Goal: Transaction & Acquisition: Book appointment/travel/reservation

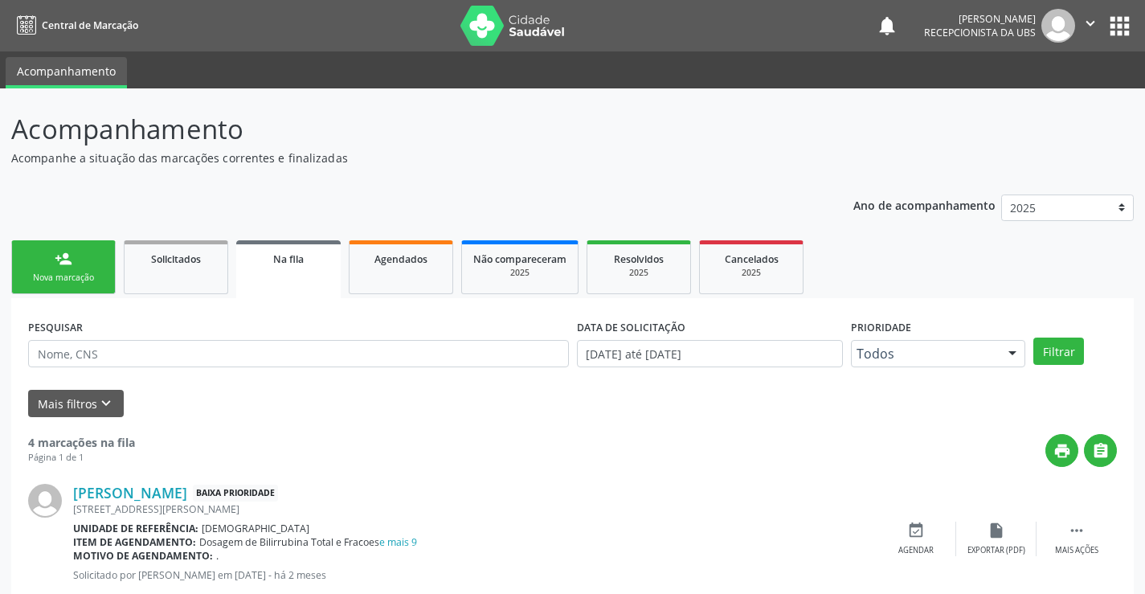
click at [57, 283] on div "Nova marcação" at bounding box center [63, 278] width 80 height 12
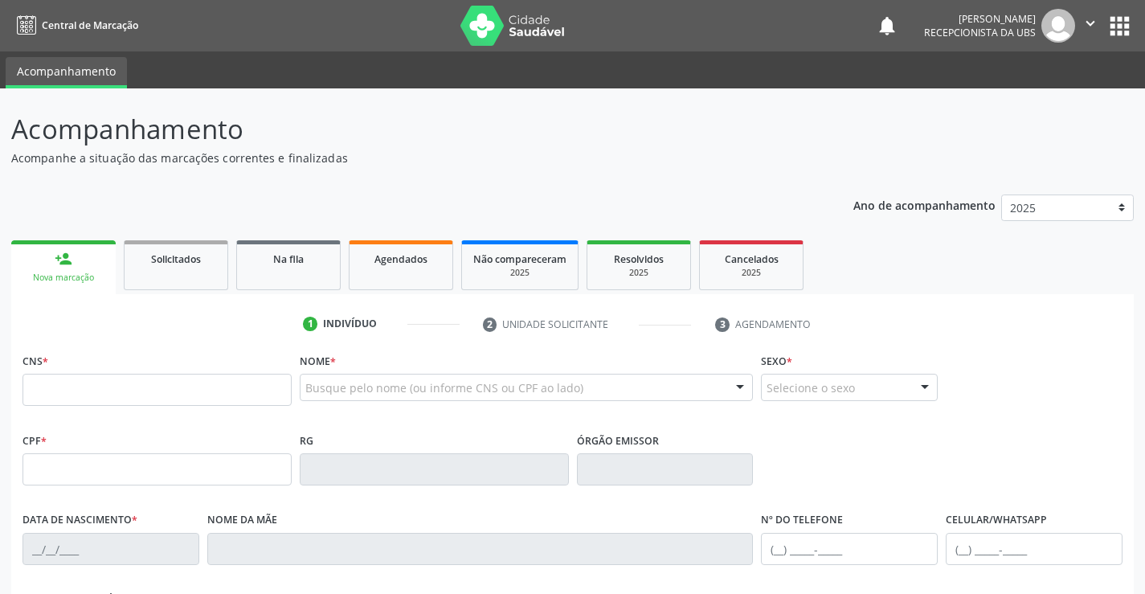
click at [53, 373] on div "CNS *" at bounding box center [156, 377] width 269 height 57
click at [56, 374] on input "text" at bounding box center [156, 390] width 269 height 32
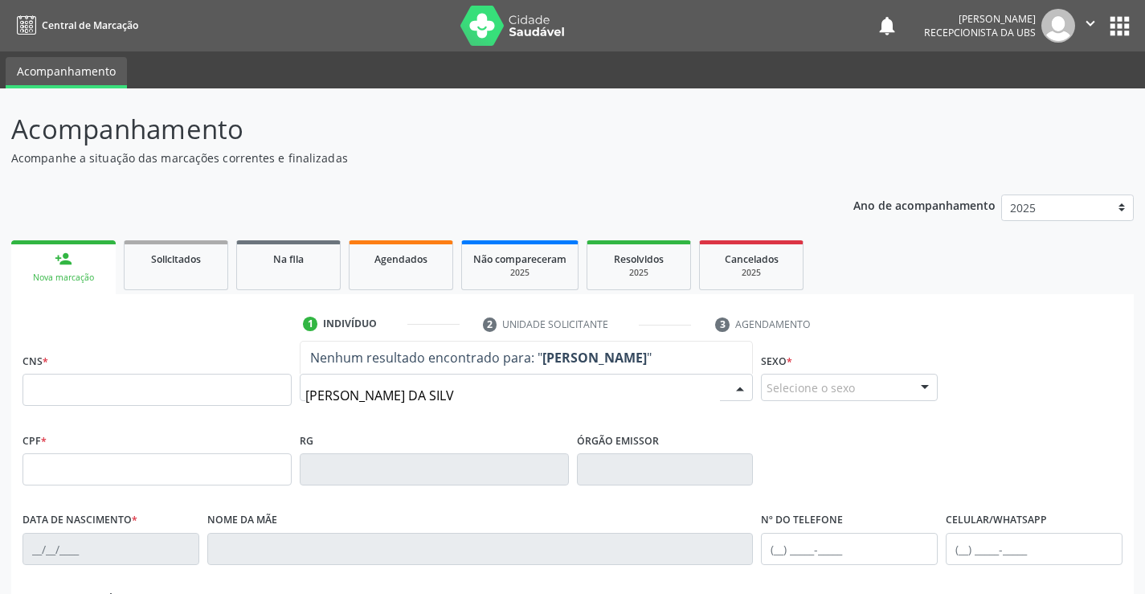
type input "[PERSON_NAME]"
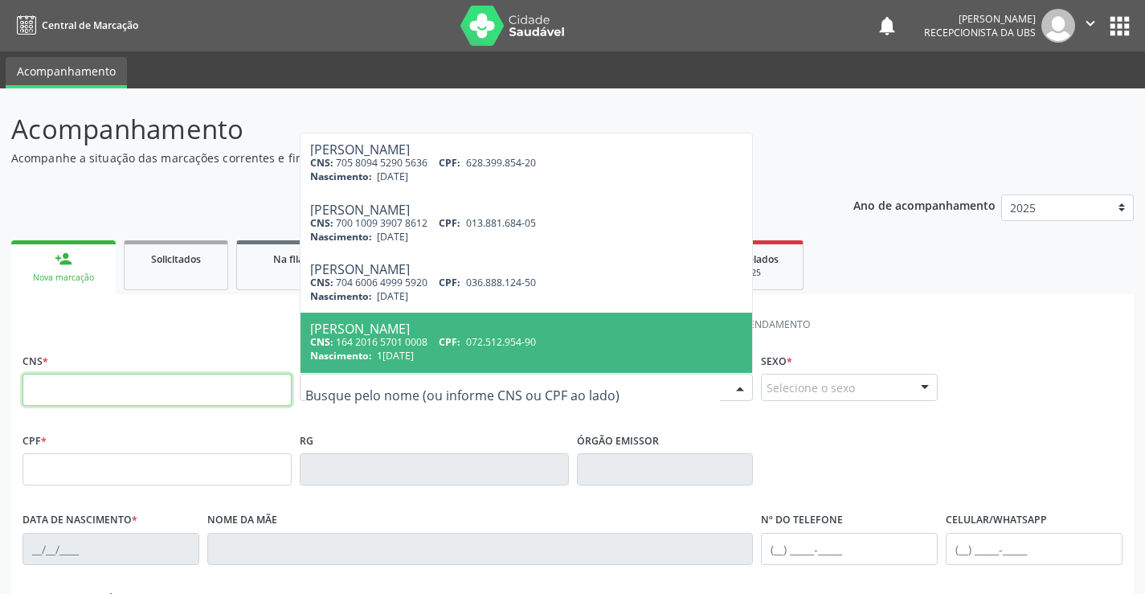
click at [129, 399] on input "text" at bounding box center [156, 390] width 269 height 32
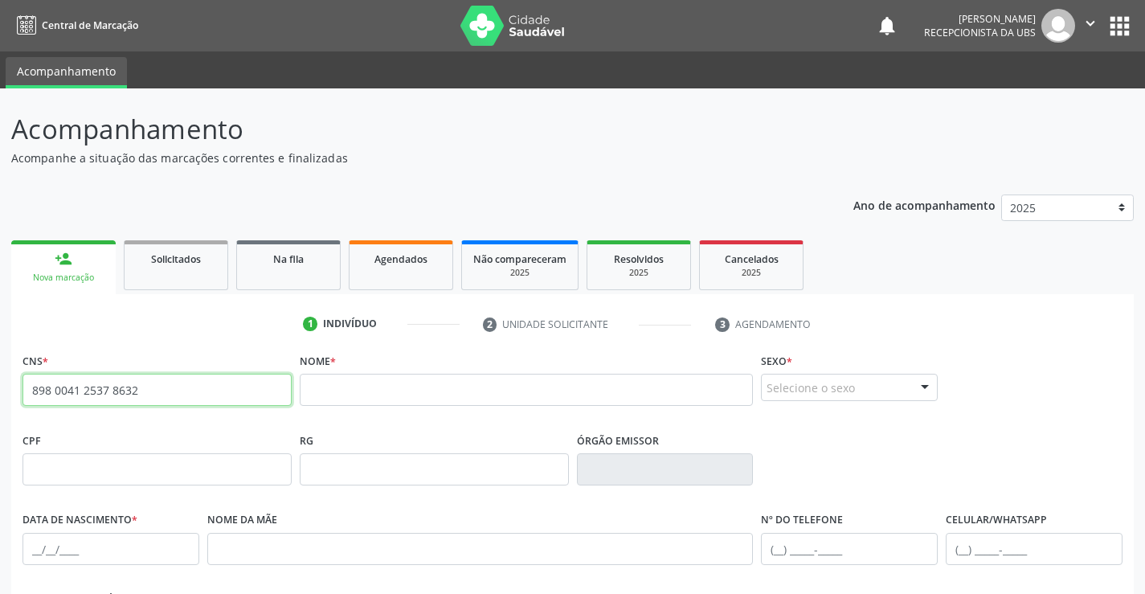
click at [207, 398] on input "898 0041 2537 8632" at bounding box center [156, 390] width 269 height 32
type input "8"
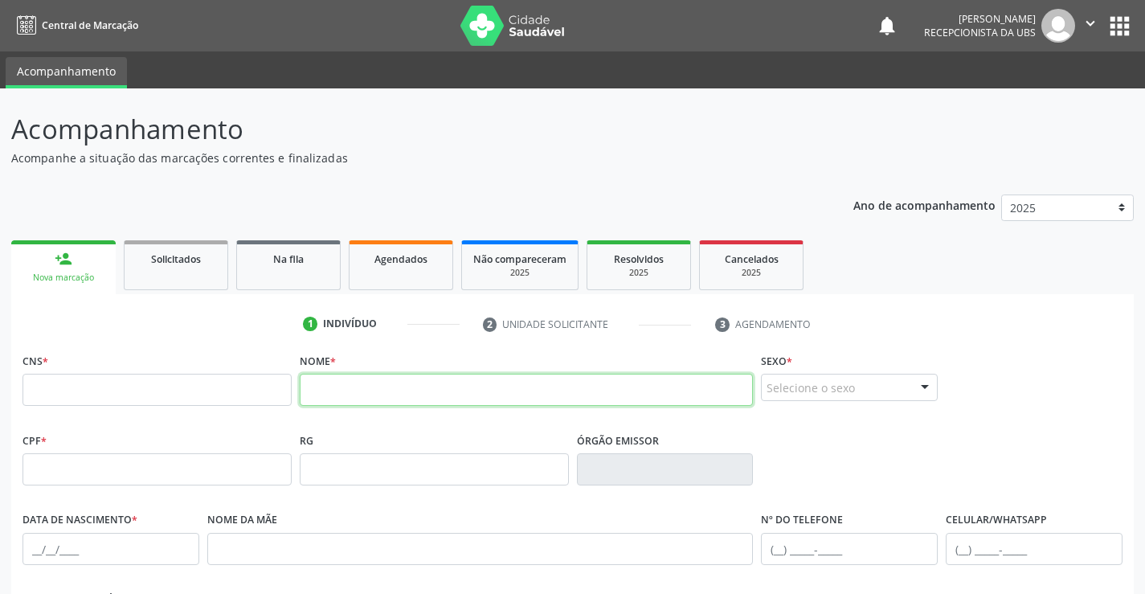
click at [411, 374] on input "text" at bounding box center [527, 390] width 454 height 32
type input "[PERSON_NAME]"
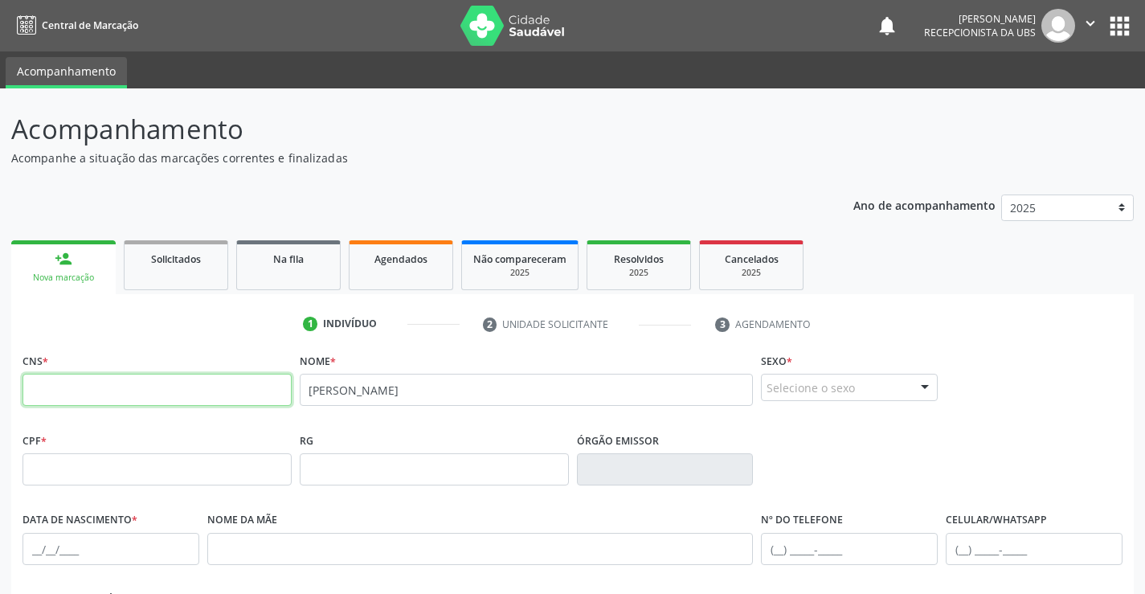
click at [78, 393] on input "text" at bounding box center [156, 390] width 269 height 32
type input "700 9029 0336 7694"
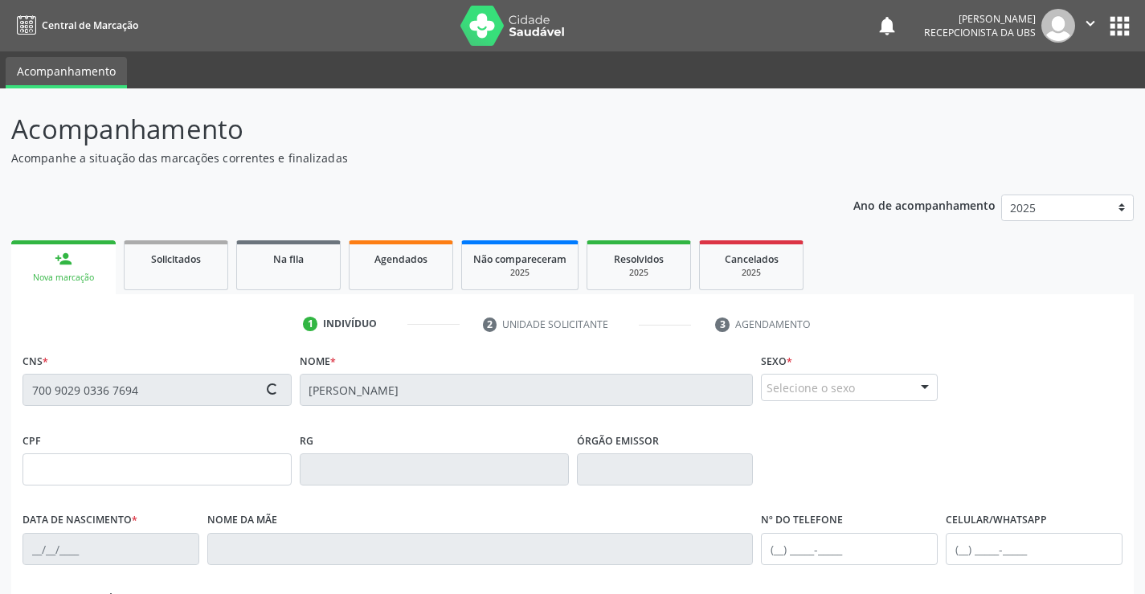
type input "082.614.088-25"
type input "[DATE]"
type input "[PERSON_NAME]"
type input "[PHONE_NUMBER]"
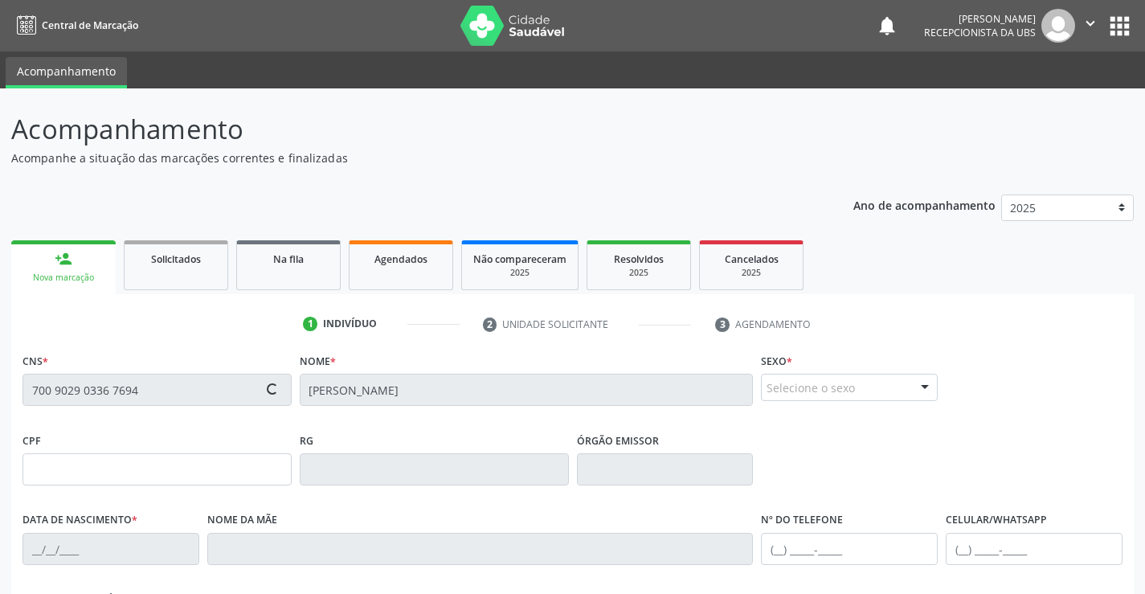
type input "844.062.164-72"
type input "995"
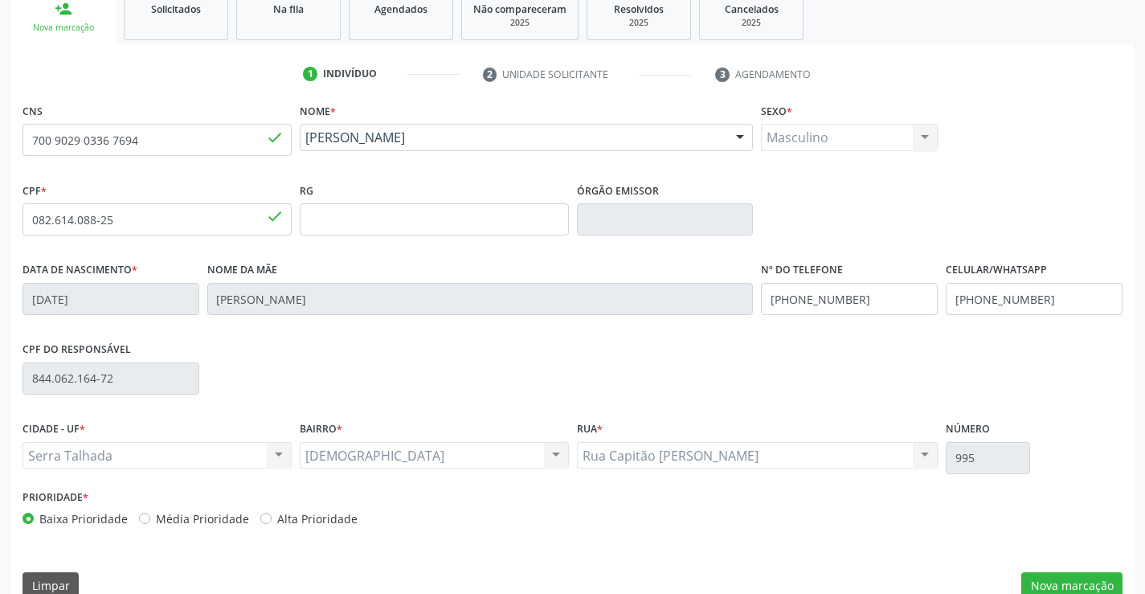
scroll to position [277, 0]
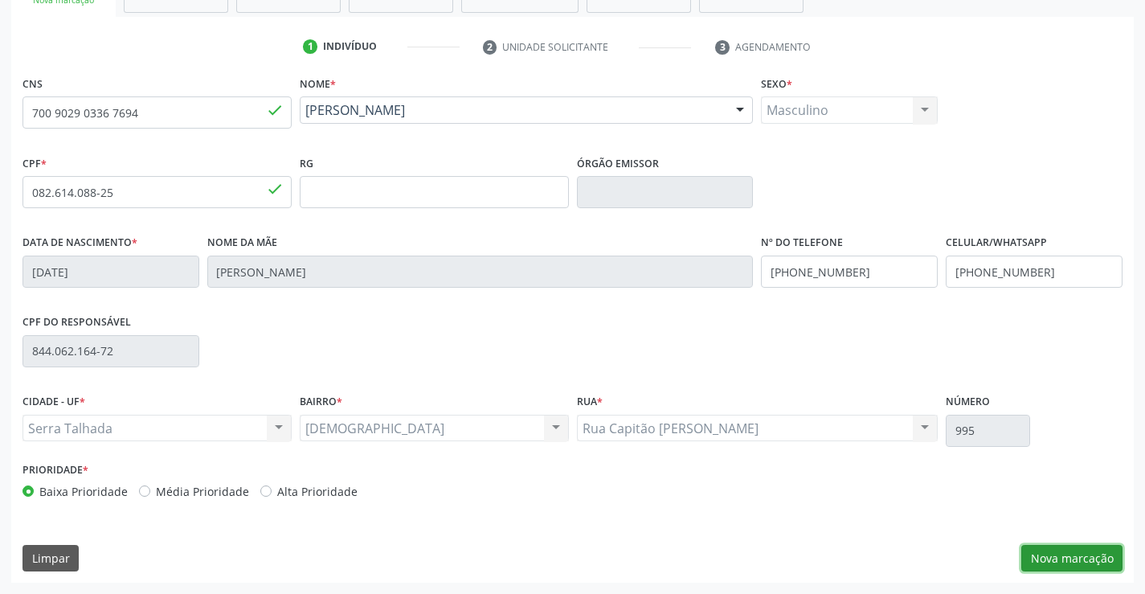
click at [1090, 553] on button "Nova marcação" at bounding box center [1071, 558] width 101 height 27
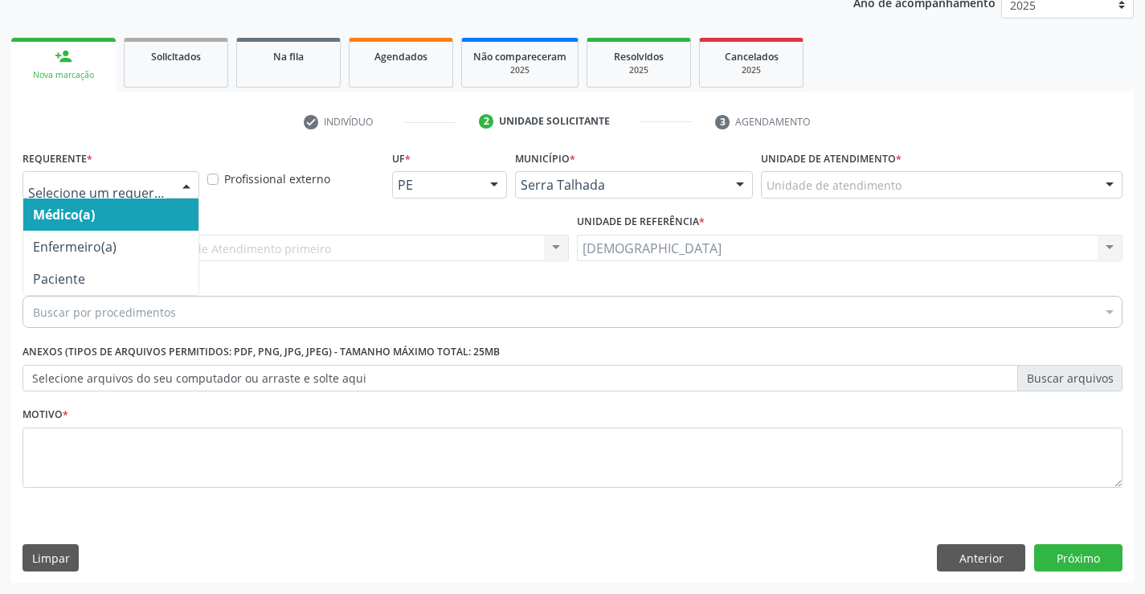
click at [185, 186] on div at bounding box center [186, 185] width 24 height 27
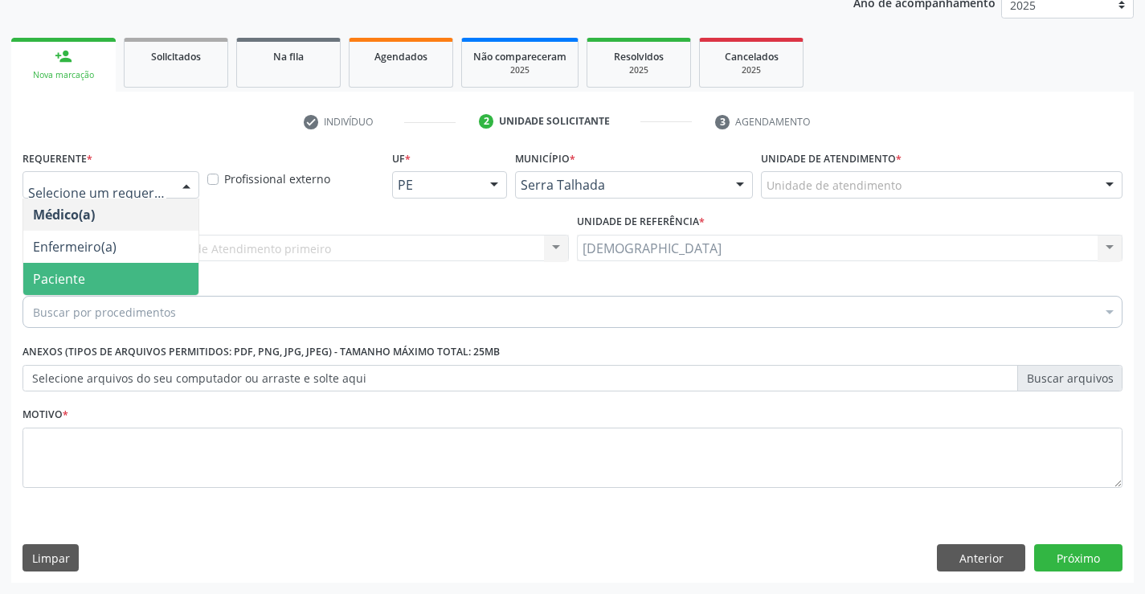
click at [133, 284] on span "Paciente" at bounding box center [110, 279] width 175 height 32
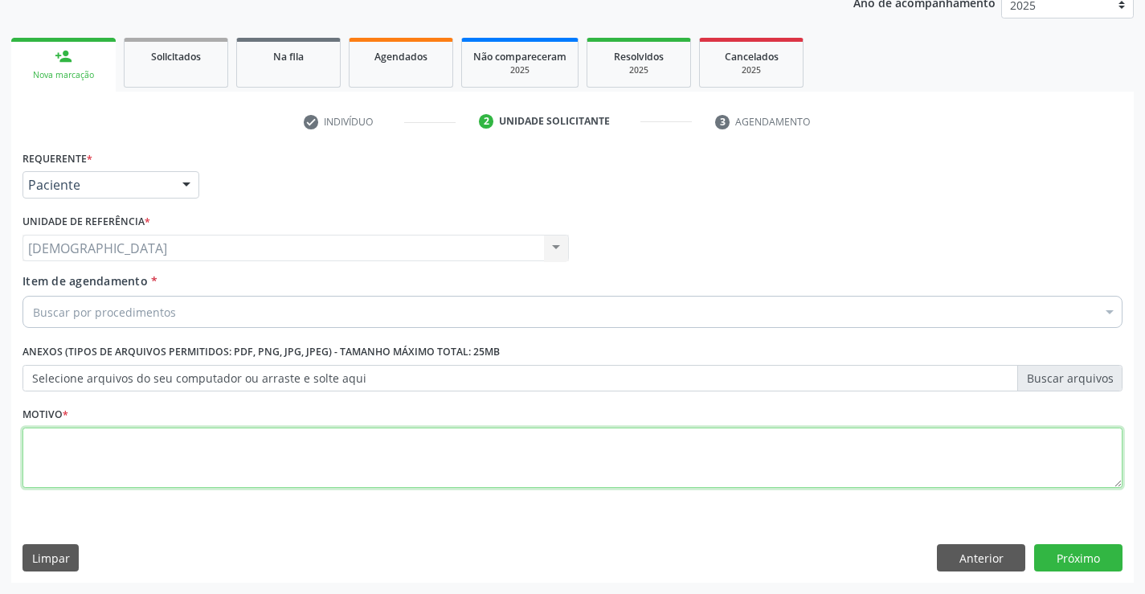
click at [114, 437] on textarea at bounding box center [572, 457] width 1100 height 61
type textarea "."
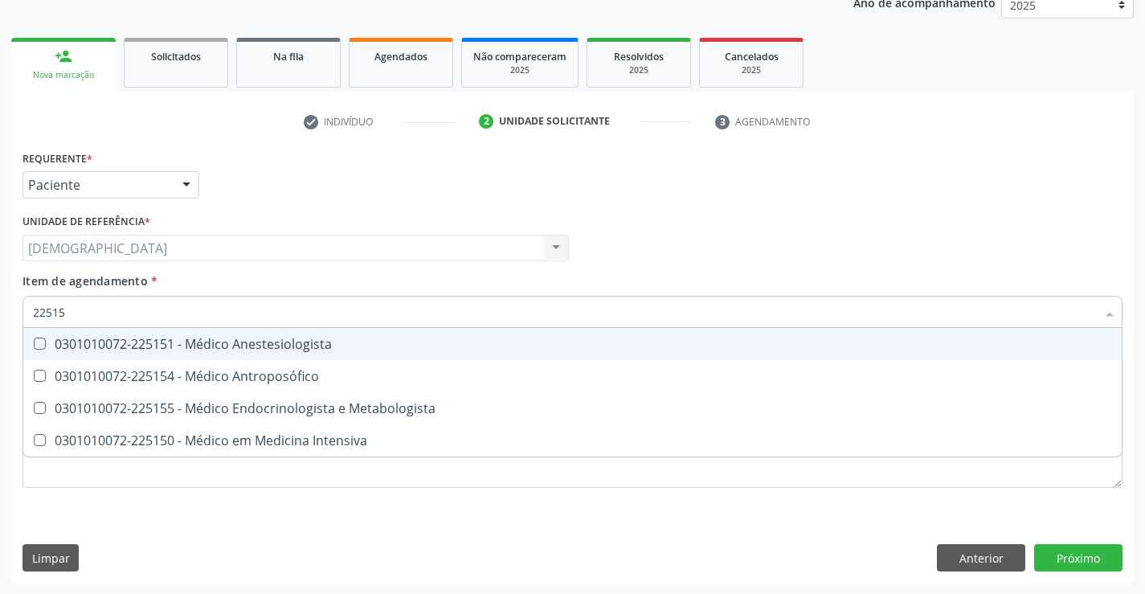
type input "225155"
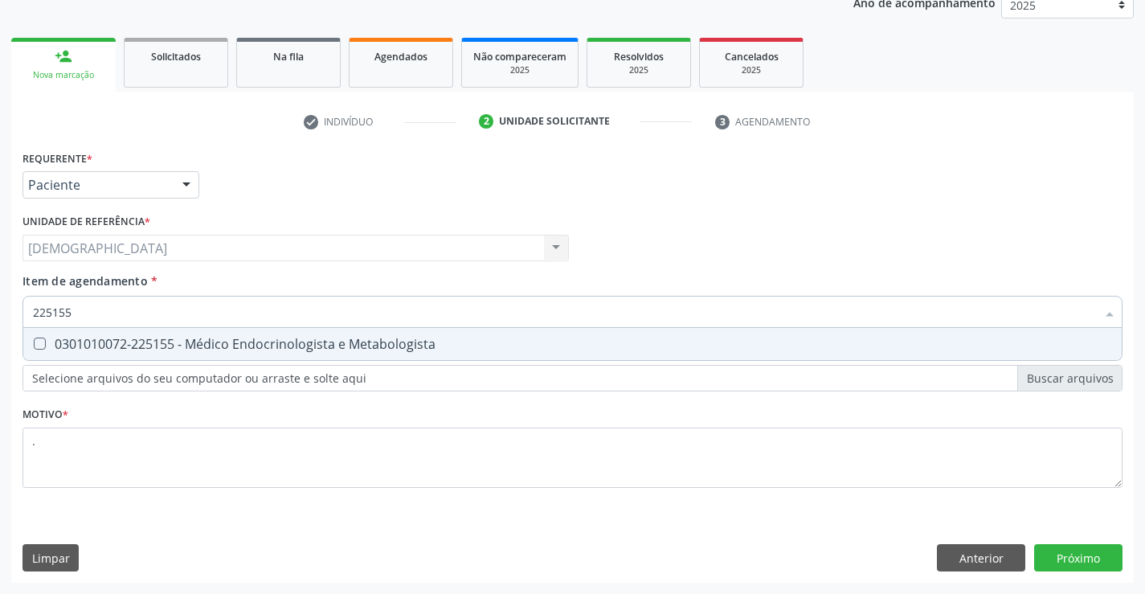
click at [178, 339] on div "0301010072-225155 - Médico Endocrinologista e Metabologista" at bounding box center [572, 343] width 1079 height 13
checkbox Metabologista "true"
click at [1091, 554] on div "Requerente * Paciente Médico(a) Enfermeiro(a) Paciente Nenhum resultado encontr…" at bounding box center [572, 364] width 1122 height 436
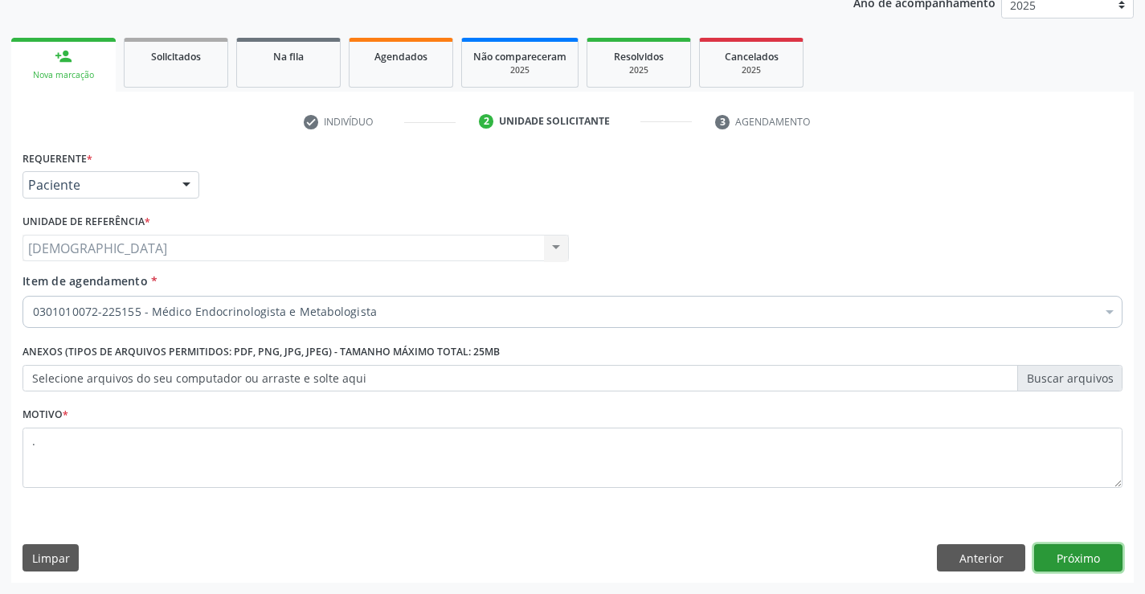
click at [1061, 552] on button "Próximo" at bounding box center [1078, 557] width 88 height 27
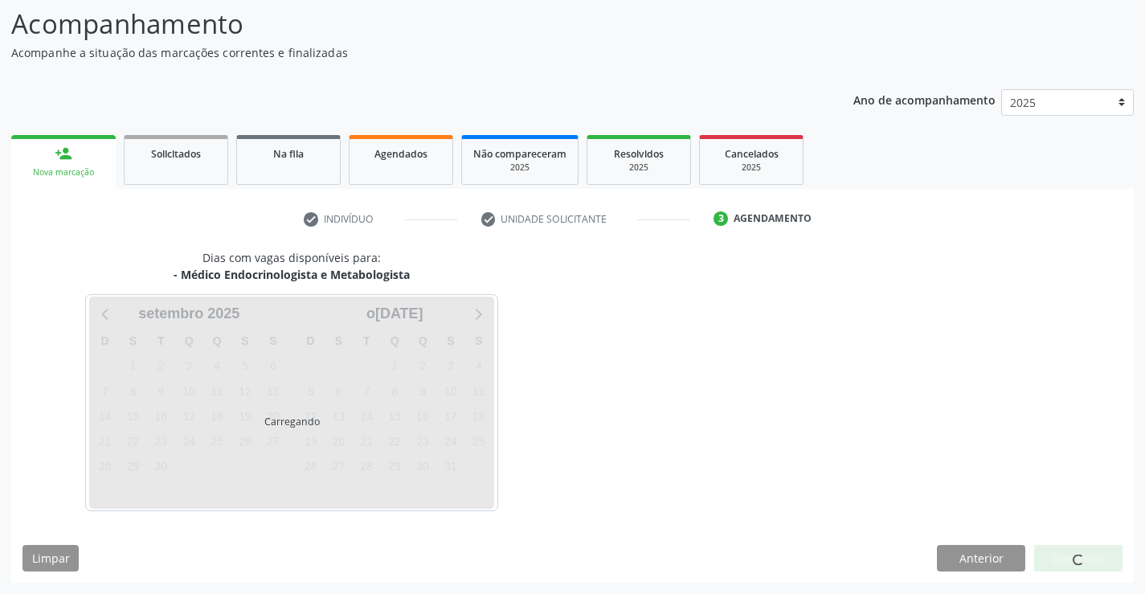
scroll to position [105, 0]
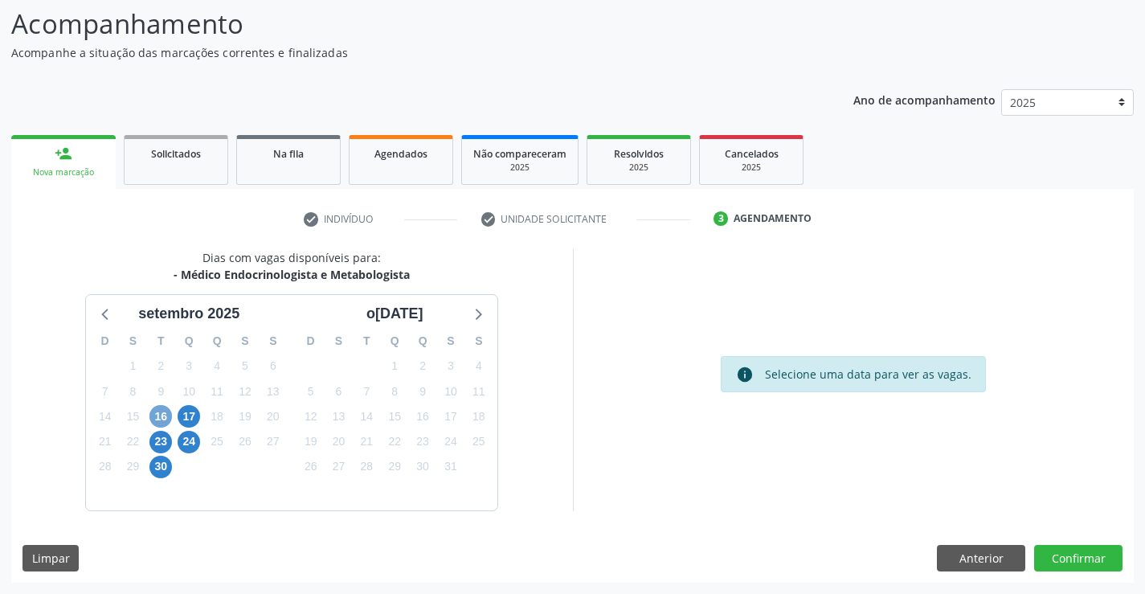
click at [157, 415] on span "16" at bounding box center [160, 416] width 22 height 22
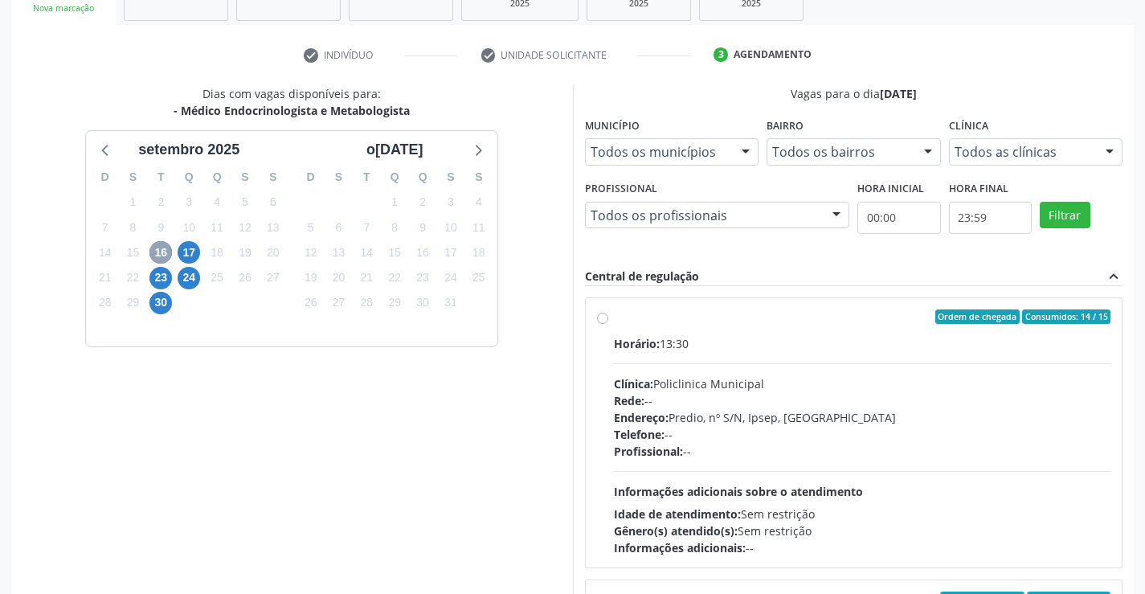
scroll to position [275, 0]
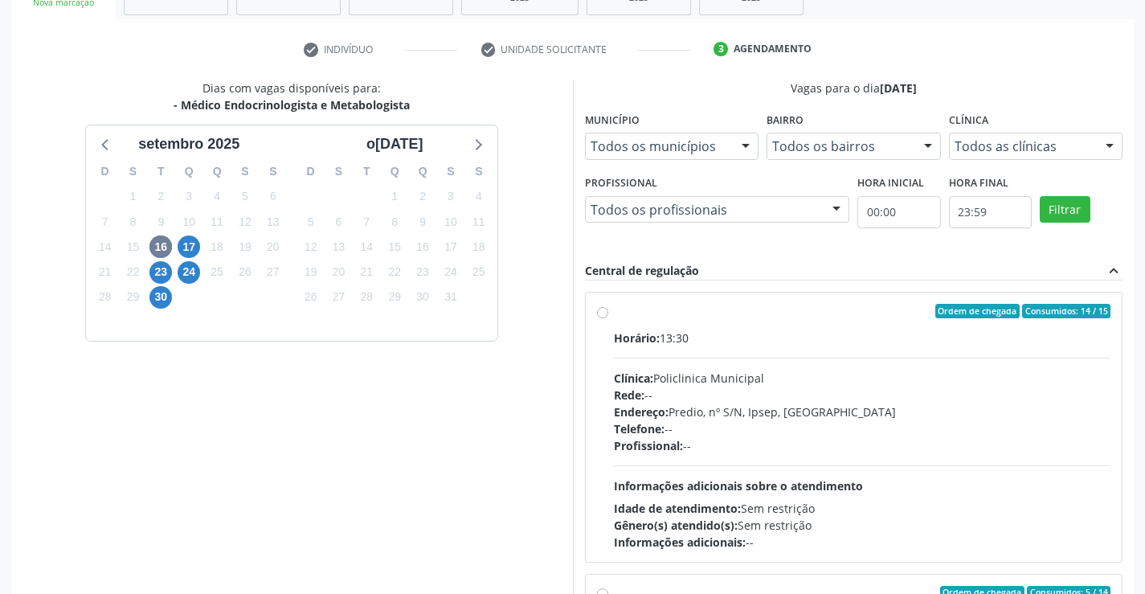
click at [631, 307] on div "Ordem de chegada Consumidos: 14 / 15" at bounding box center [862, 311] width 497 height 14
click at [608, 307] on input "Ordem de chegada Consumidos: 14 / 15 Horário: 13:30 Clínica: Policlinica Munici…" at bounding box center [602, 311] width 11 height 14
radio input "true"
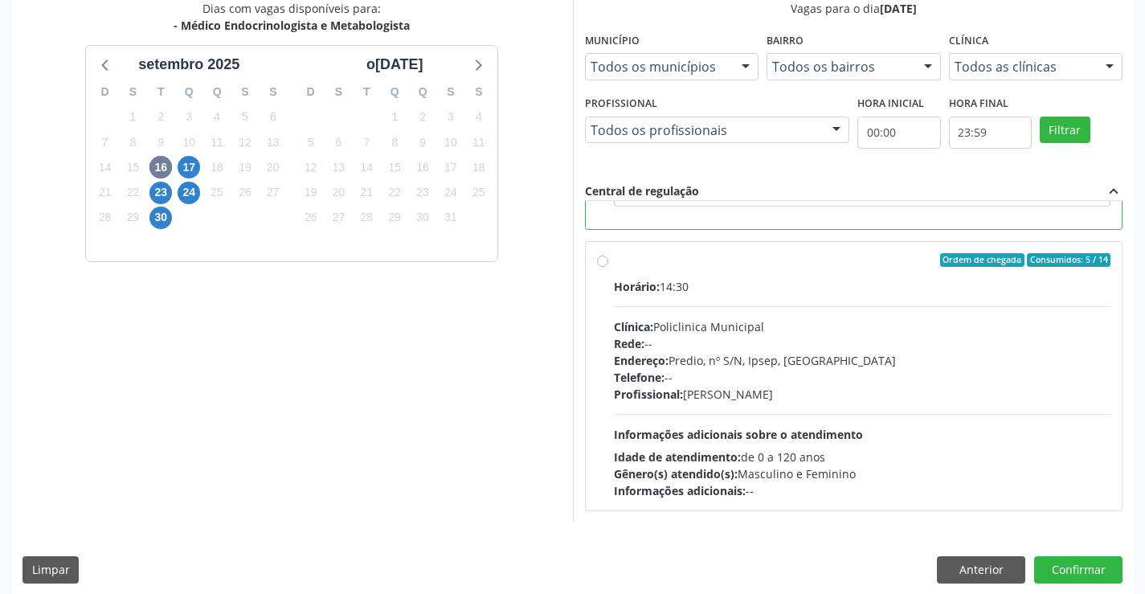
scroll to position [366, 0]
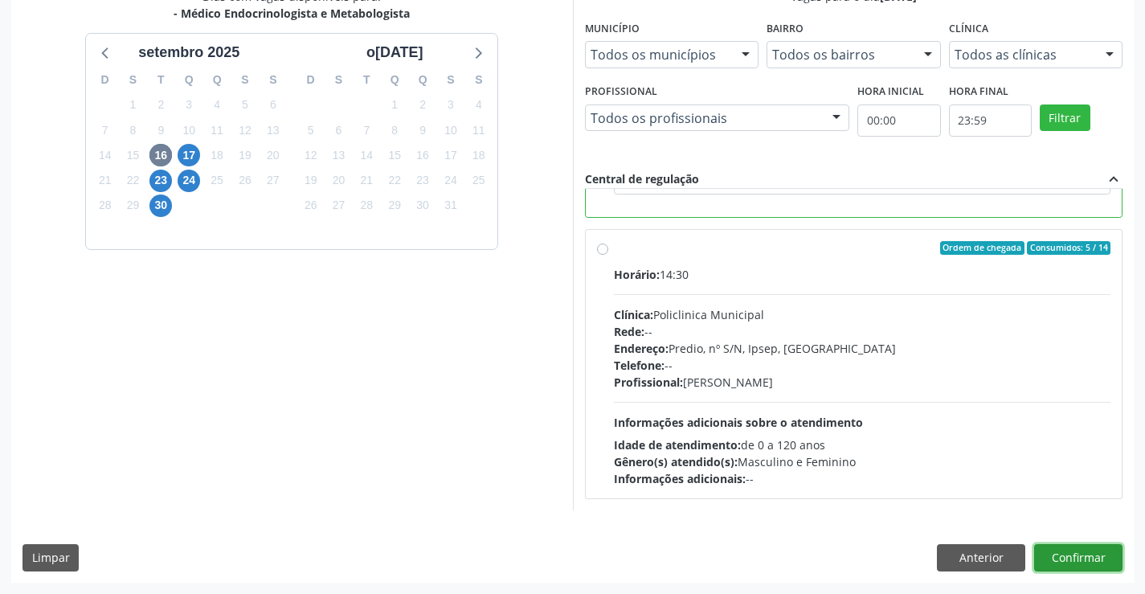
click at [1062, 562] on button "Confirmar" at bounding box center [1078, 557] width 88 height 27
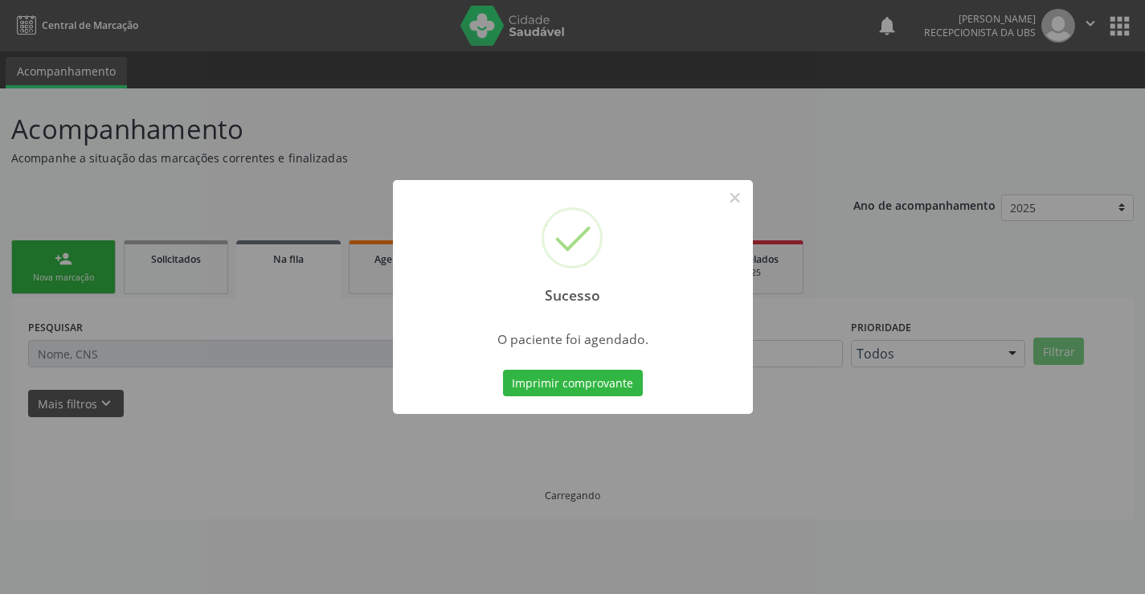
scroll to position [0, 0]
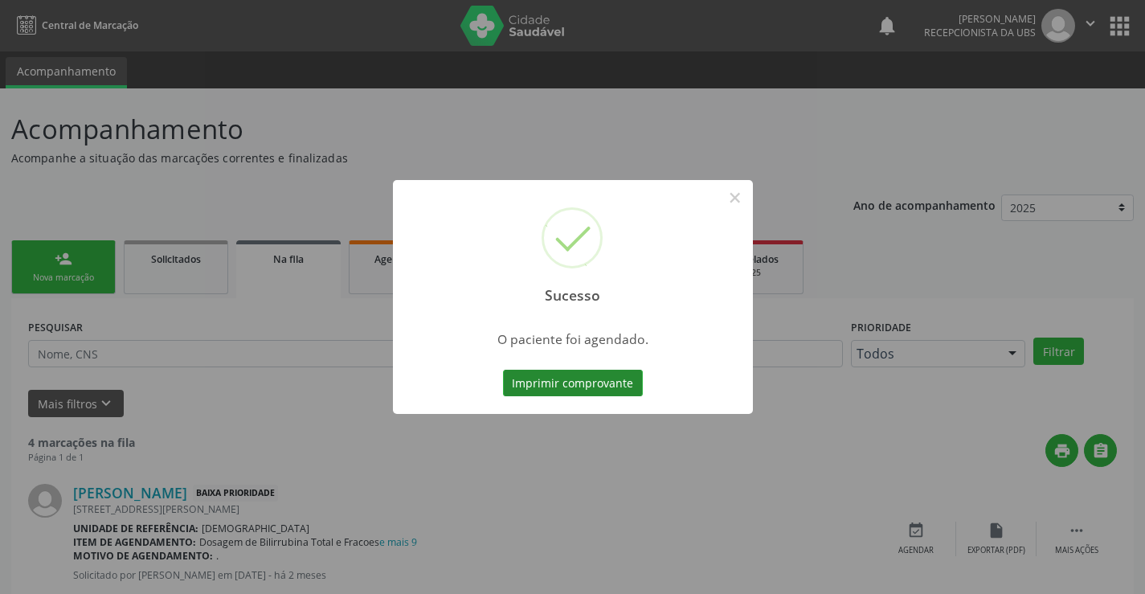
click at [610, 380] on button "Imprimir comprovante" at bounding box center [573, 383] width 140 height 27
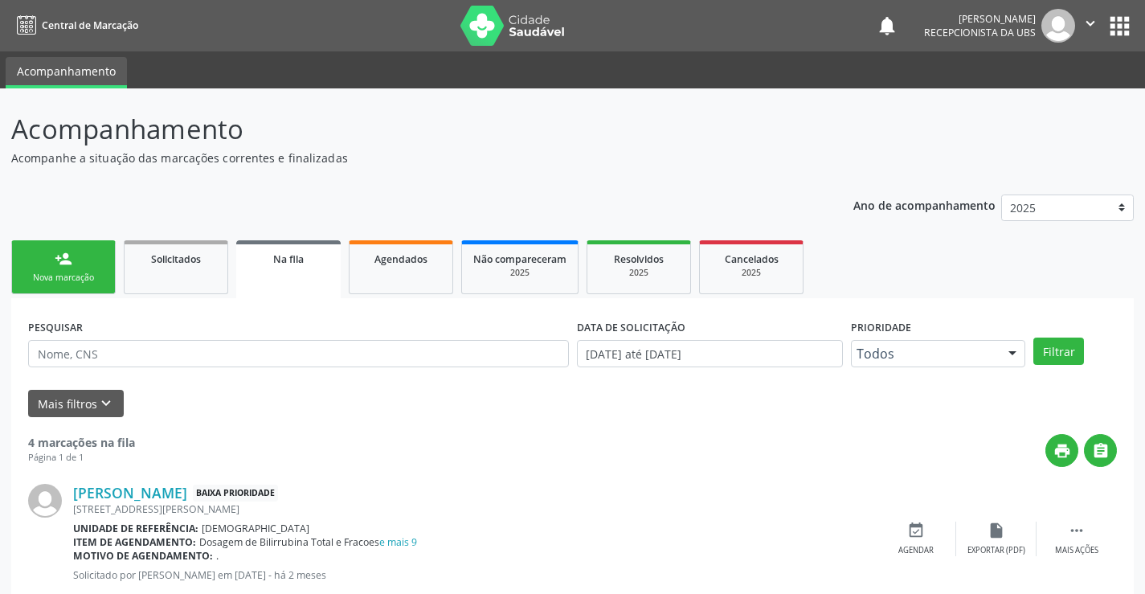
click at [55, 272] on div "Nova marcação" at bounding box center [63, 278] width 80 height 12
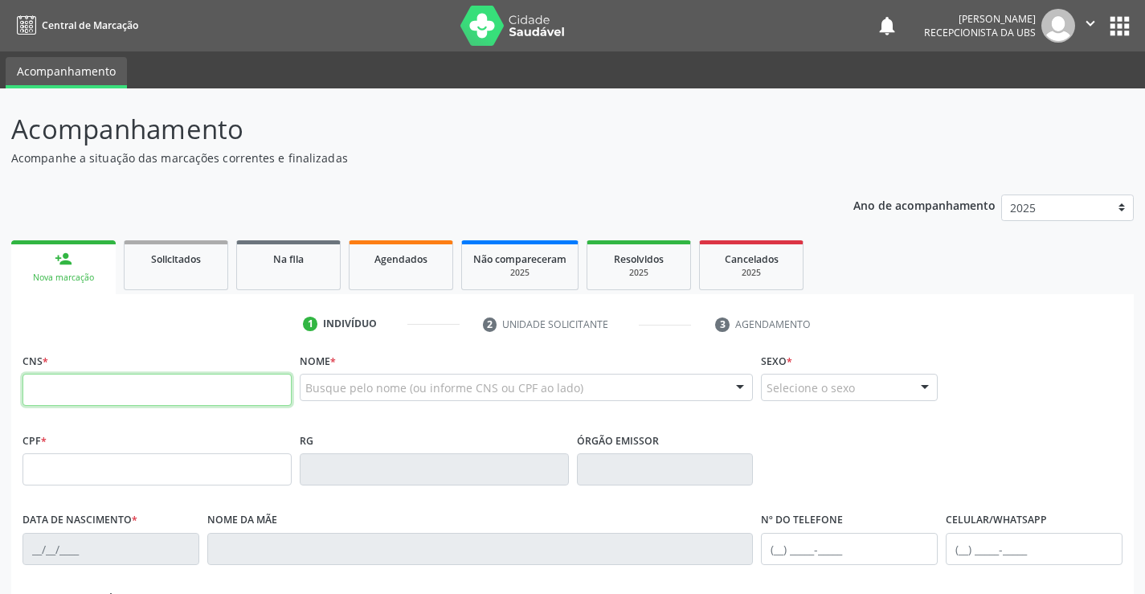
click at [94, 386] on input "text" at bounding box center [156, 390] width 269 height 32
type input "702 6022 8592 9140"
type input "000.265.344-36"
type input "[DATE]"
type input "[PERSON_NAME]"
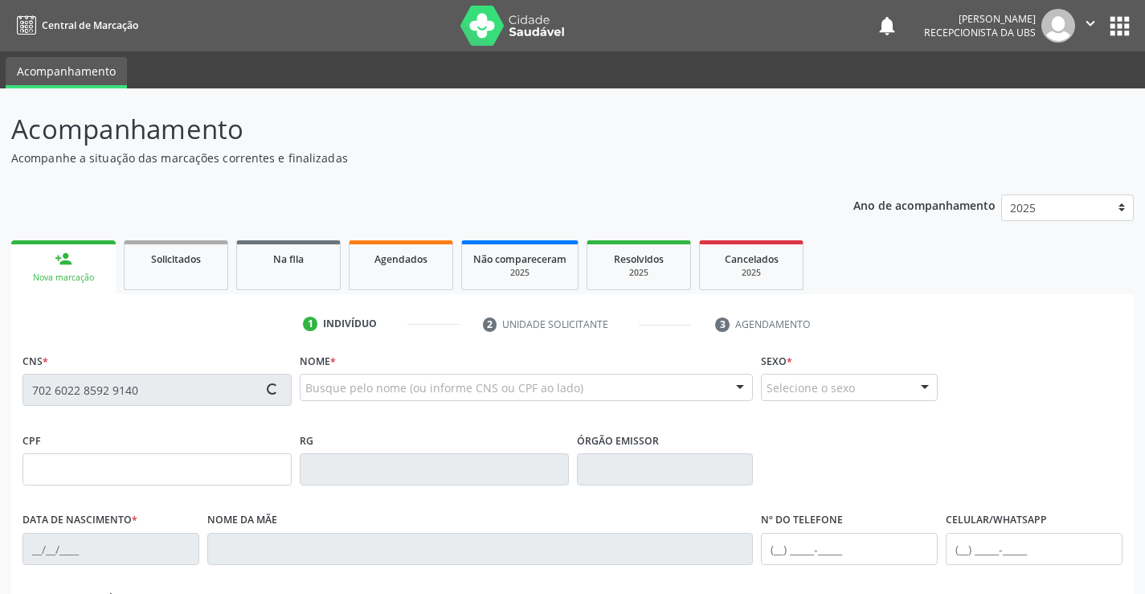
type input "[PHONE_NUMBER]"
type input "1134"
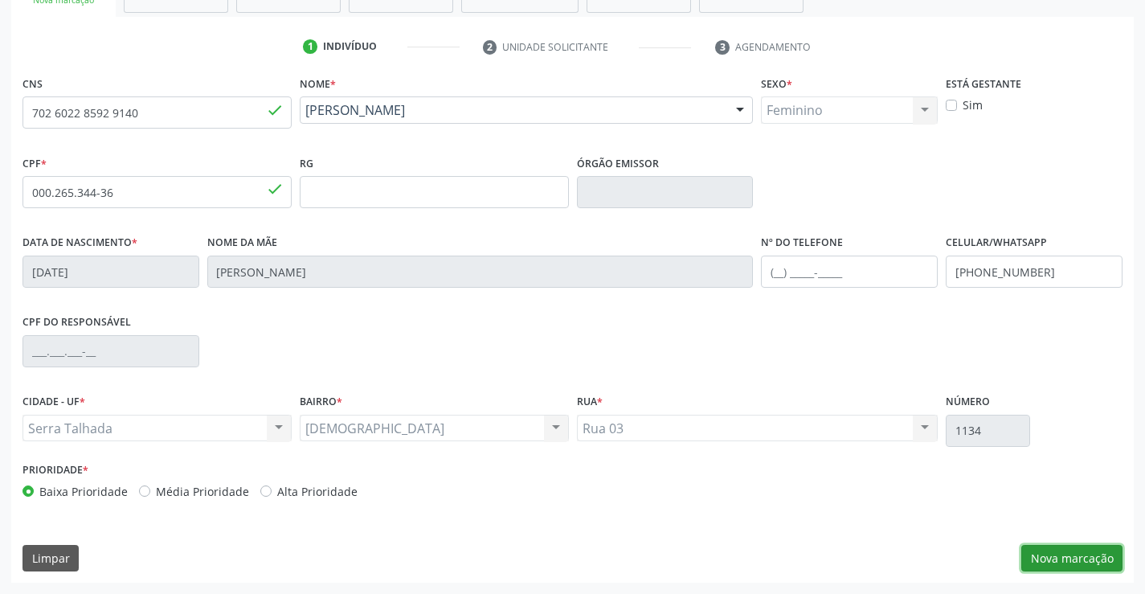
click at [1065, 558] on button "Nova marcação" at bounding box center [1071, 558] width 101 height 27
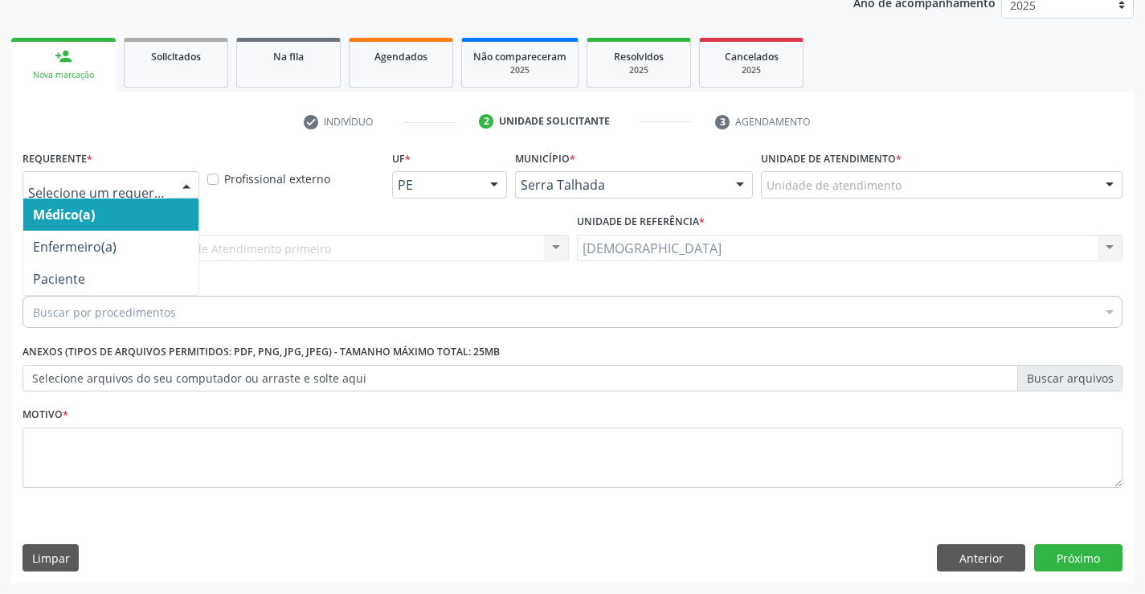
click at [185, 184] on div at bounding box center [186, 185] width 24 height 27
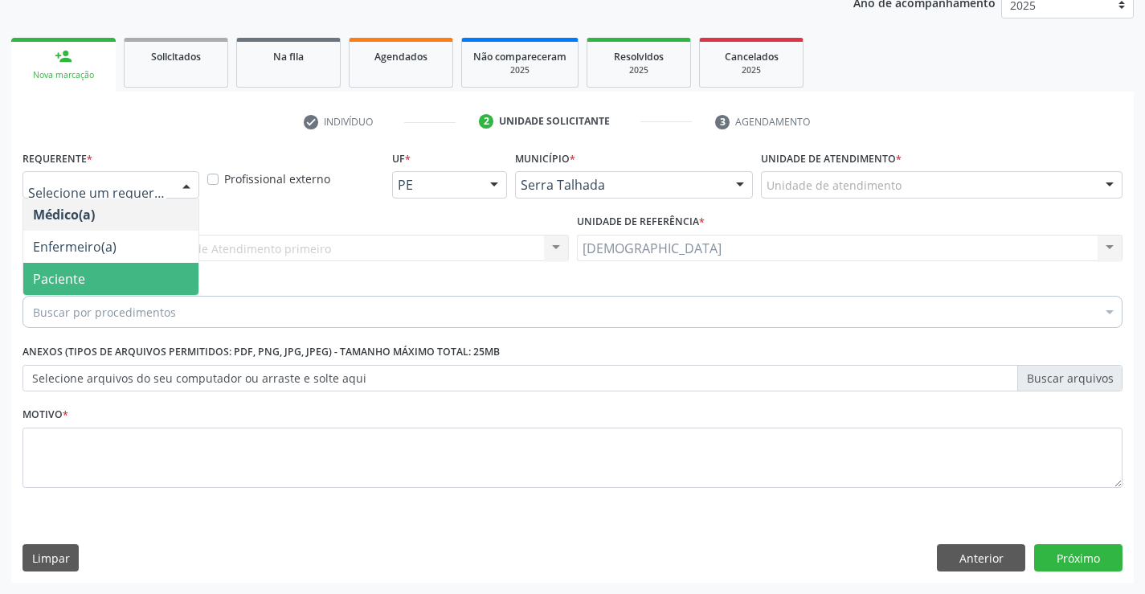
click at [83, 272] on span "Paciente" at bounding box center [59, 279] width 52 height 18
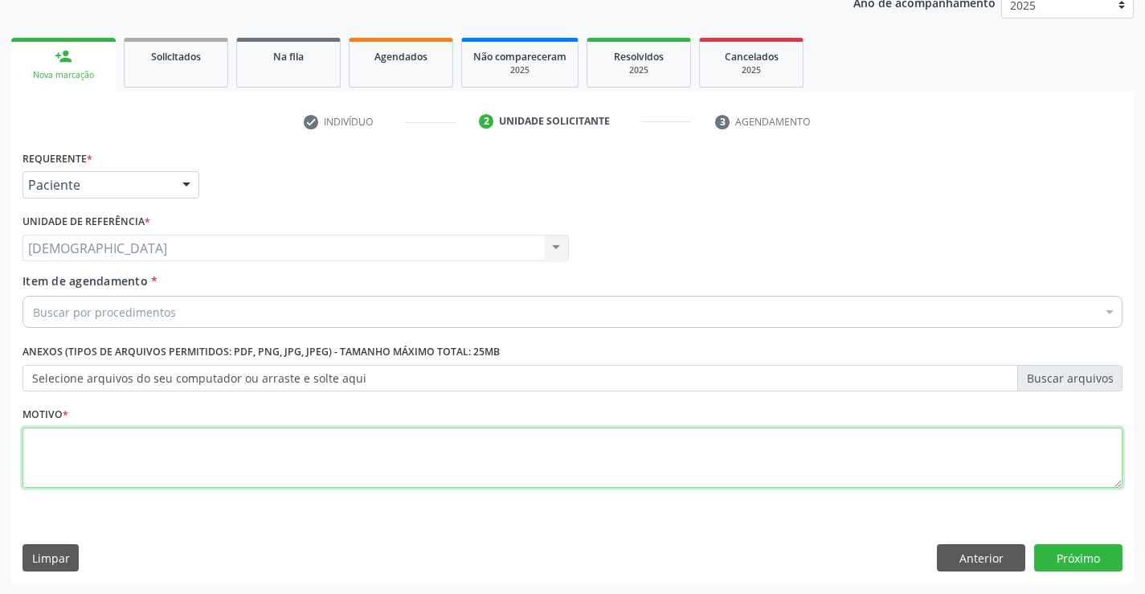
click at [82, 447] on textarea at bounding box center [572, 457] width 1100 height 61
type textarea "."
click at [862, 231] on div "Médico Solicitante Por favor, selecione a Unidade de Atendimento primeiro Nenhu…" at bounding box center [572, 241] width 1108 height 63
click at [954, 559] on button "Anterior" at bounding box center [981, 557] width 88 height 27
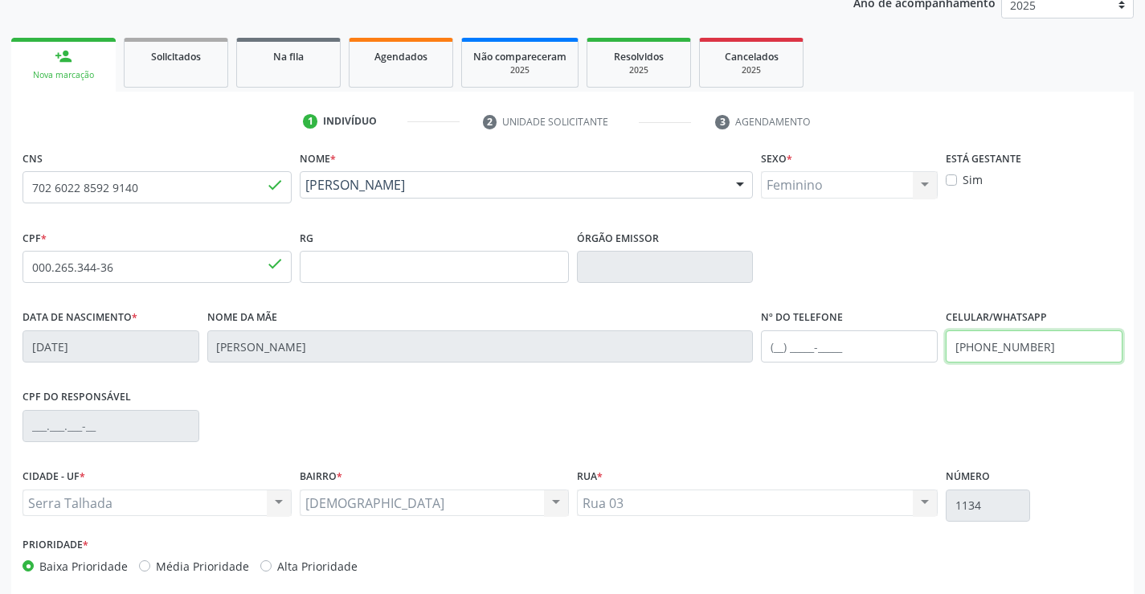
click at [1059, 353] on input "[PHONE_NUMBER]" at bounding box center [1034, 346] width 177 height 32
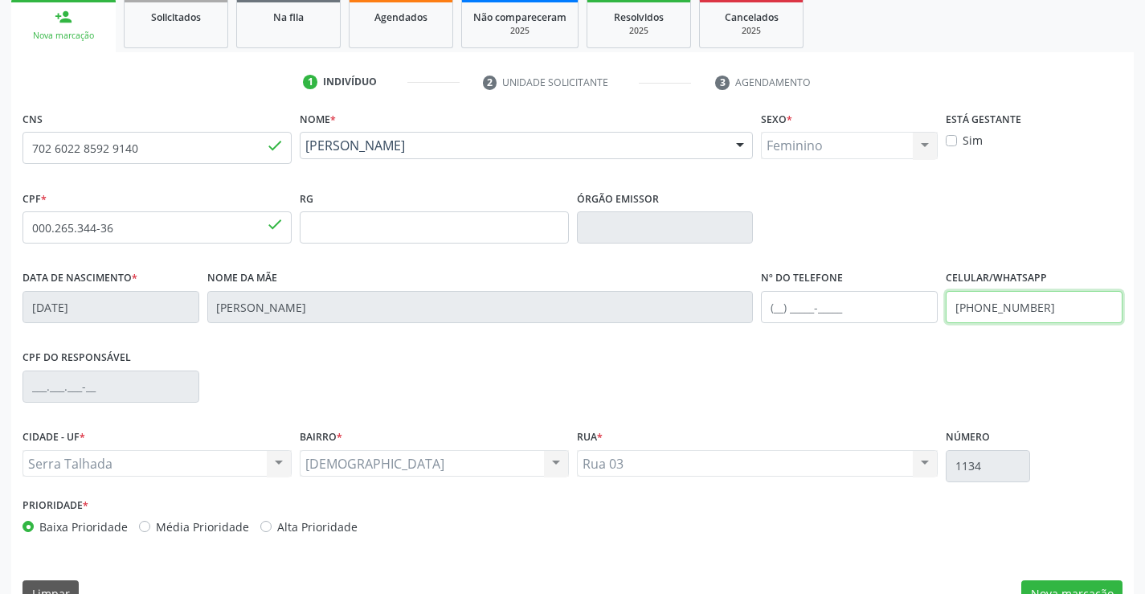
scroll to position [277, 0]
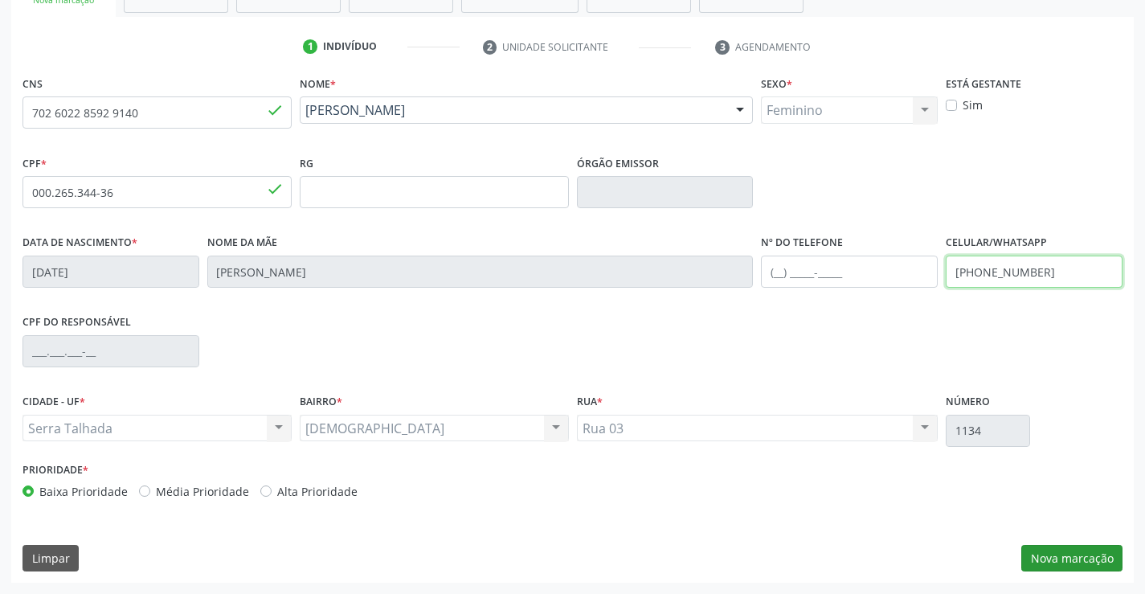
type input "[PHONE_NUMBER]"
click at [1059, 556] on button "Nova marcação" at bounding box center [1071, 558] width 101 height 27
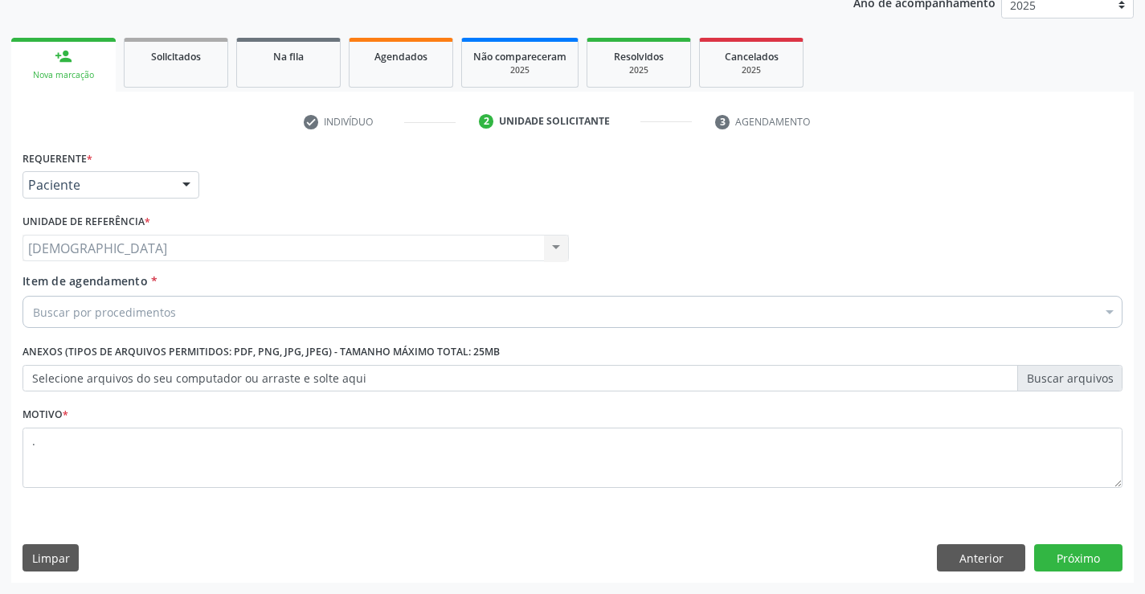
scroll to position [202, 0]
click at [187, 182] on div at bounding box center [186, 185] width 24 height 27
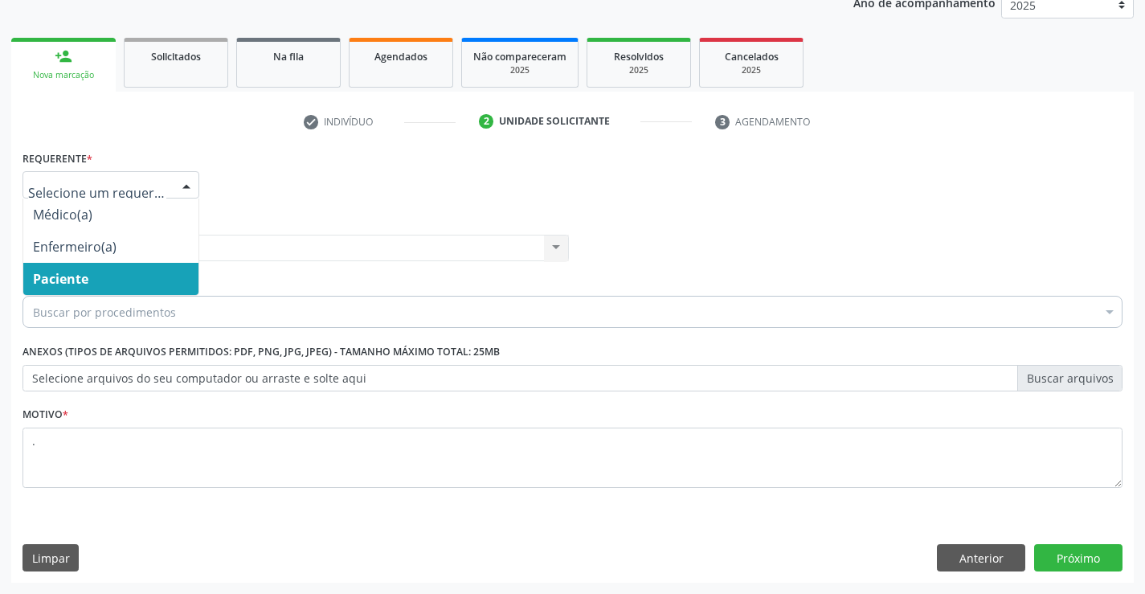
click at [102, 280] on span "Paciente" at bounding box center [110, 279] width 175 height 32
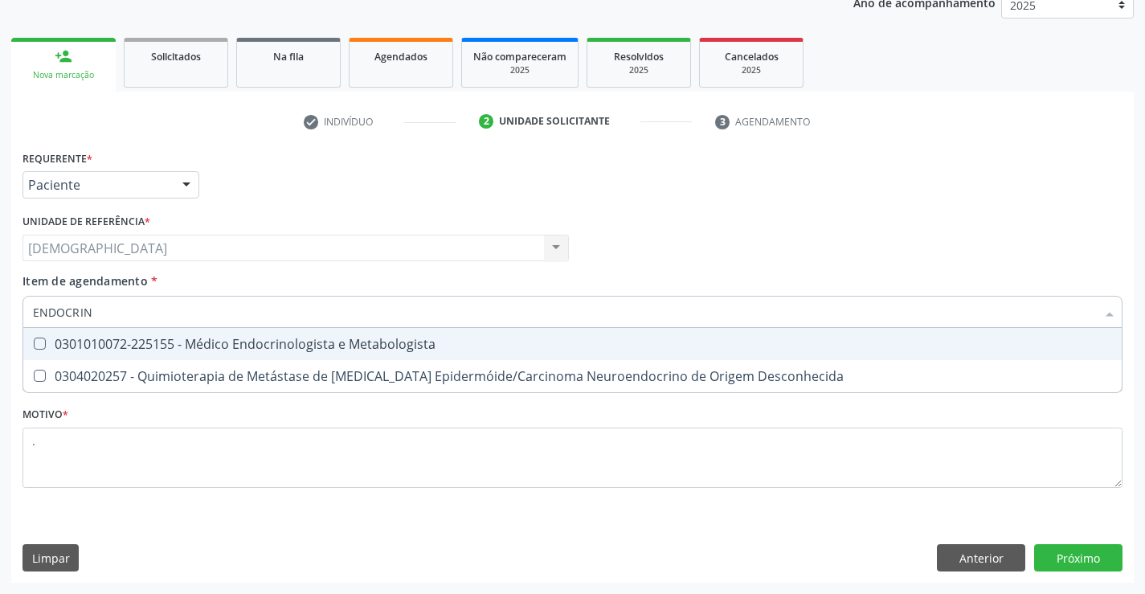
type input "ENDOCRINO"
click at [223, 344] on div "0301010072-225155 - Médico Endocrinologista e Metabologista" at bounding box center [572, 343] width 1079 height 13
checkbox Metabologista "true"
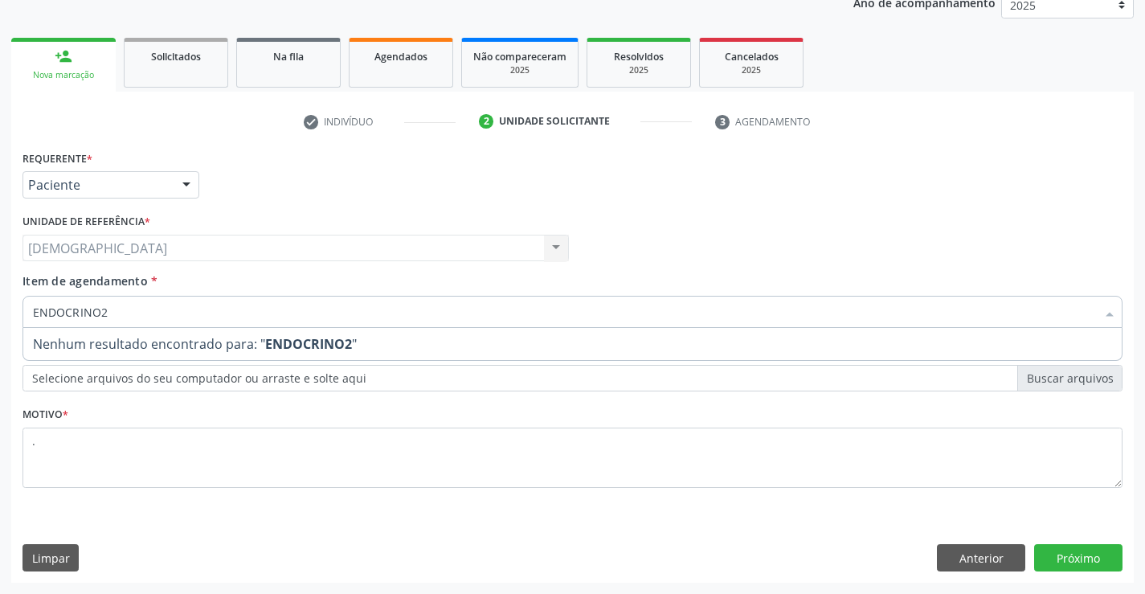
type input "ENDOCRINO"
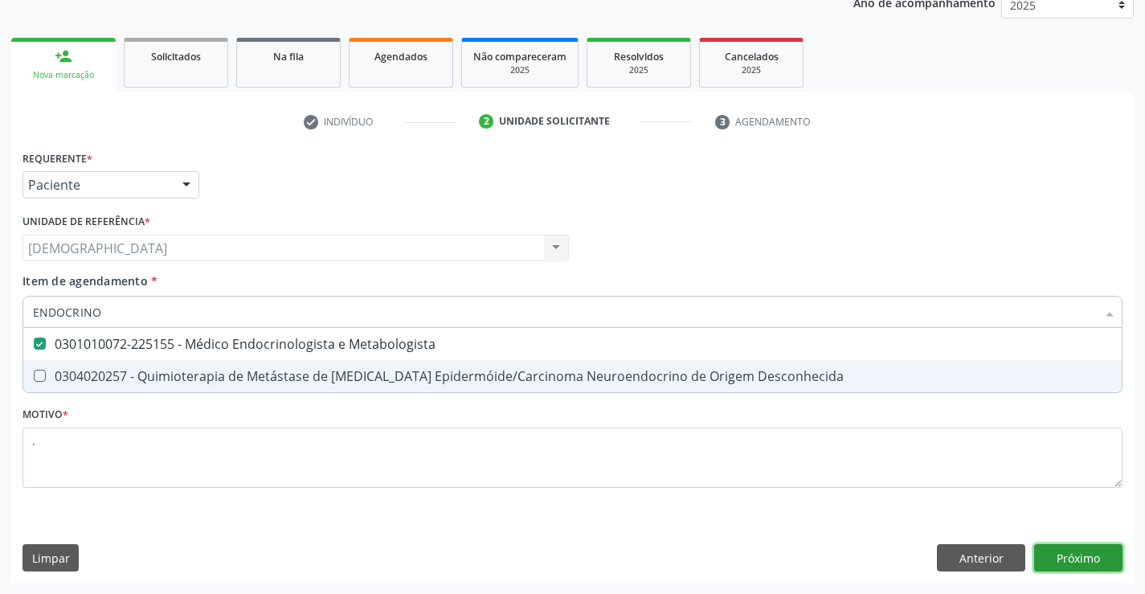
click at [1056, 553] on div "Requerente * Paciente Médico(a) Enfermeiro(a) Paciente Nenhum resultado encontr…" at bounding box center [572, 364] width 1122 height 436
checkbox Desconhecida "true"
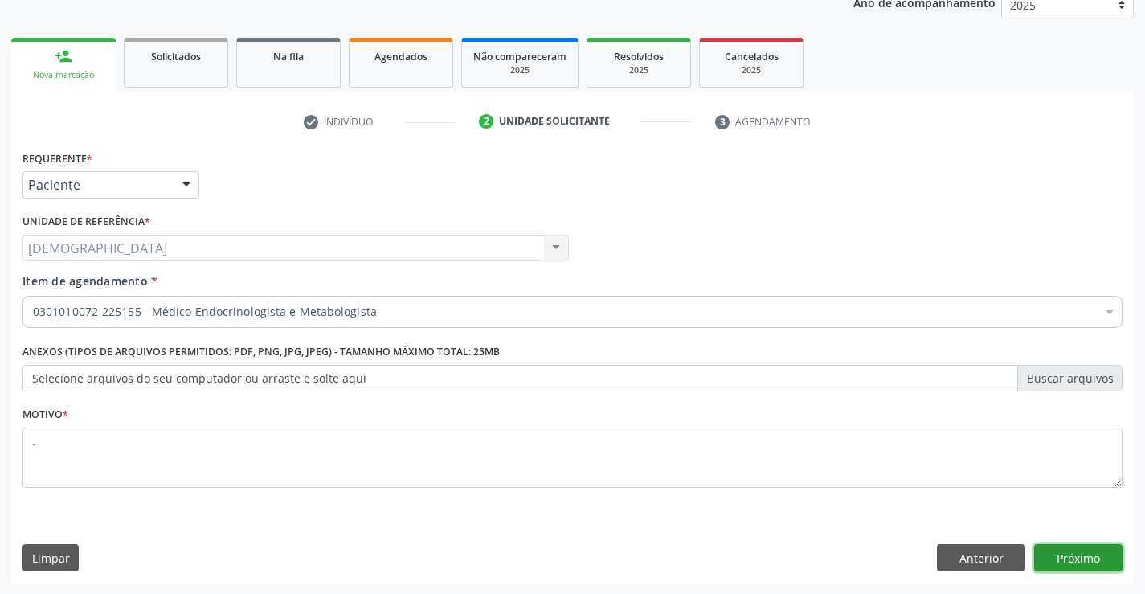
click at [1062, 550] on button "Próximo" at bounding box center [1078, 557] width 88 height 27
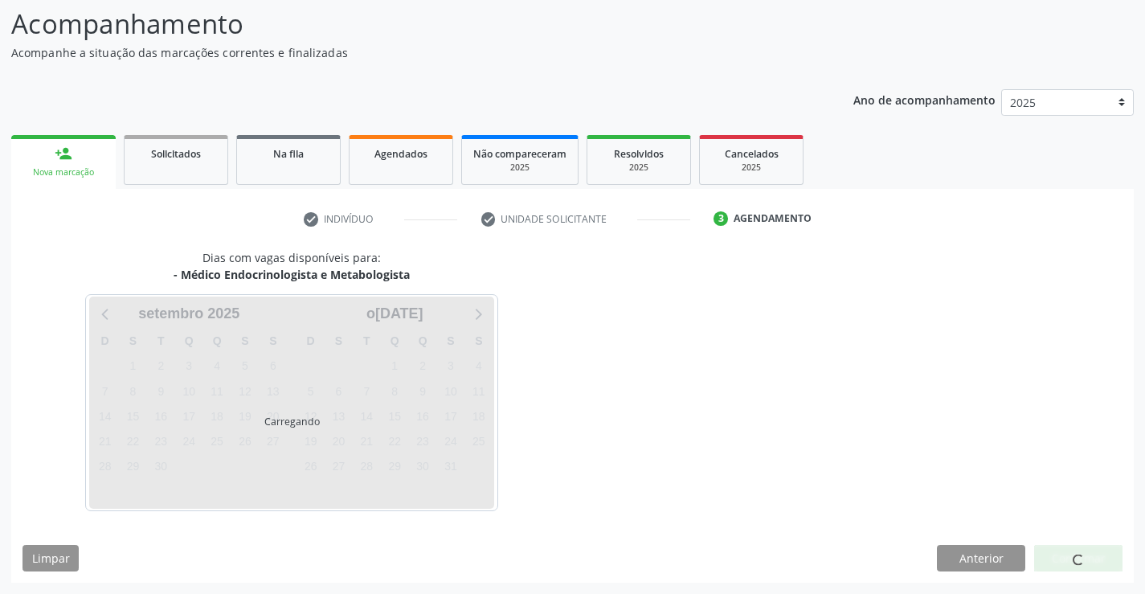
scroll to position [105, 0]
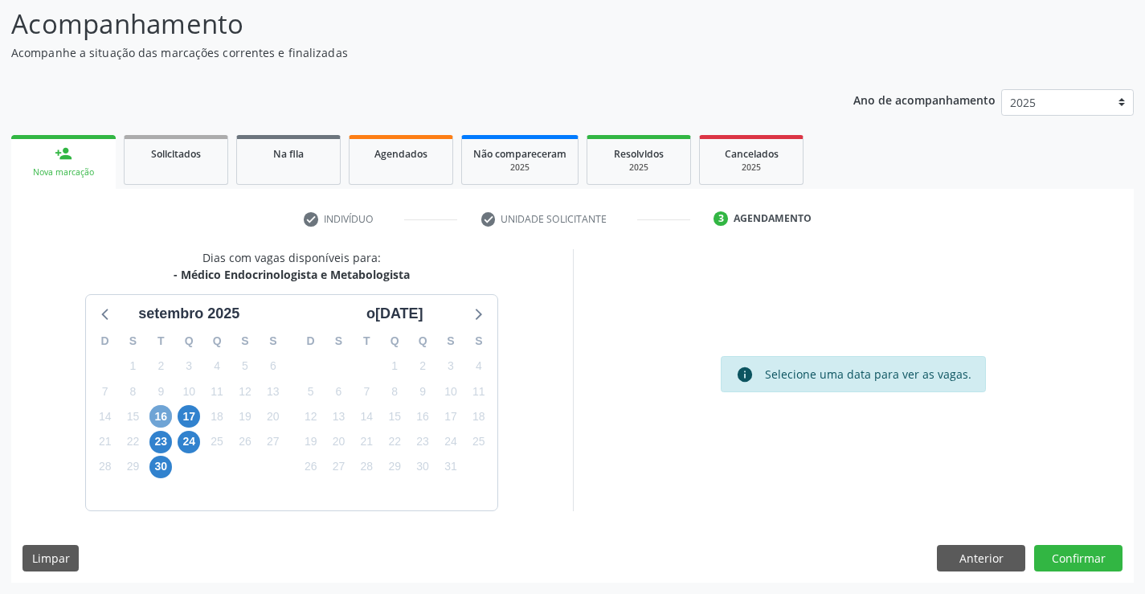
click at [166, 419] on span "16" at bounding box center [160, 416] width 22 height 22
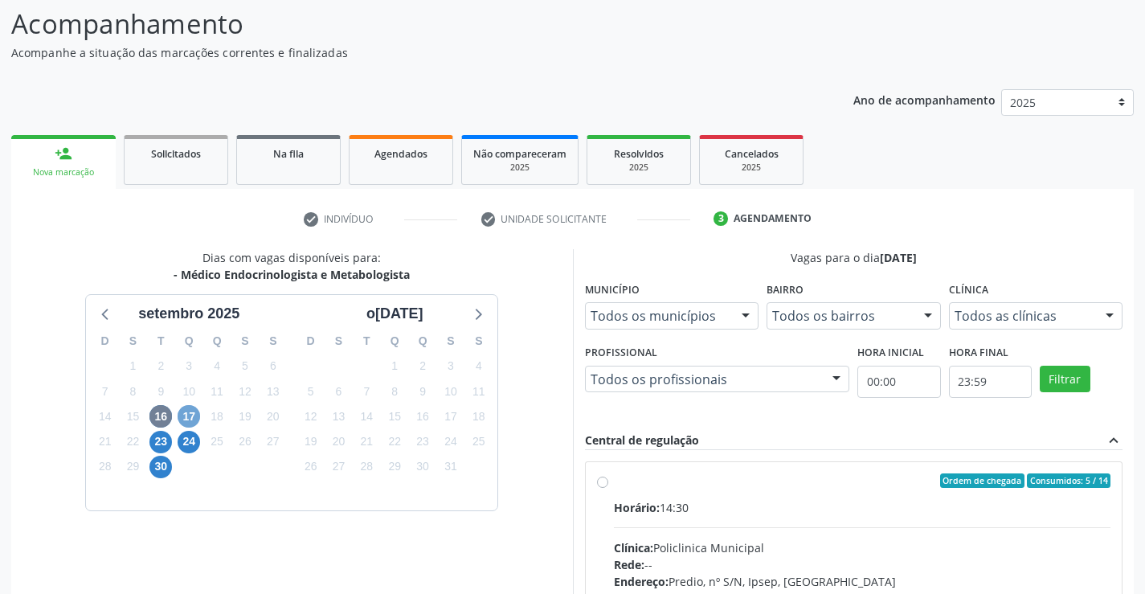
click at [193, 418] on span "17" at bounding box center [189, 416] width 22 height 22
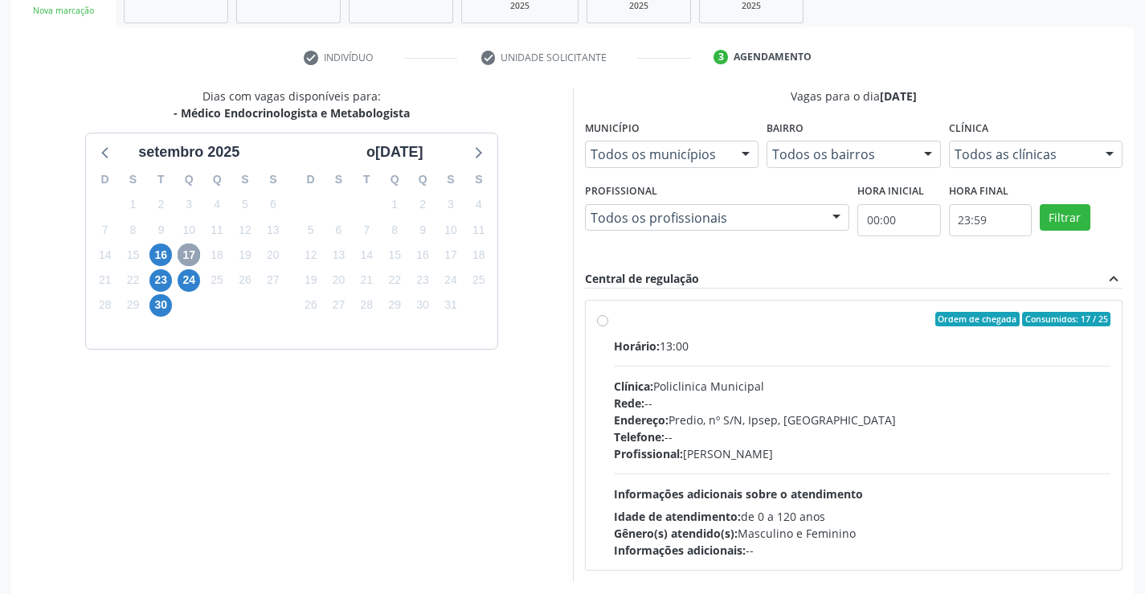
scroll to position [337, 0]
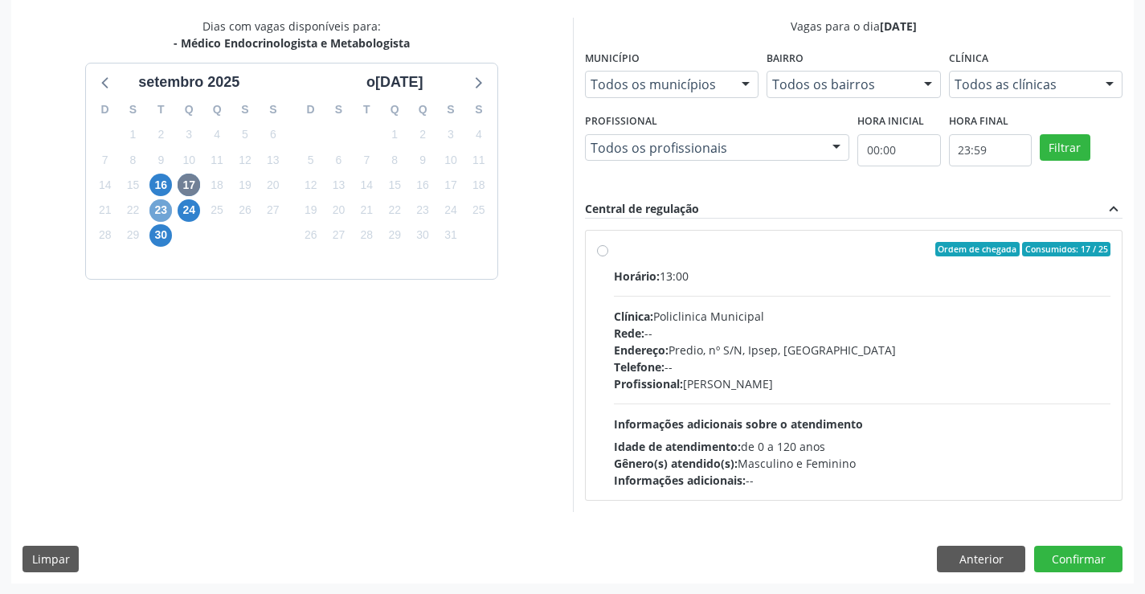
click at [157, 200] on span "23" at bounding box center [160, 210] width 22 height 22
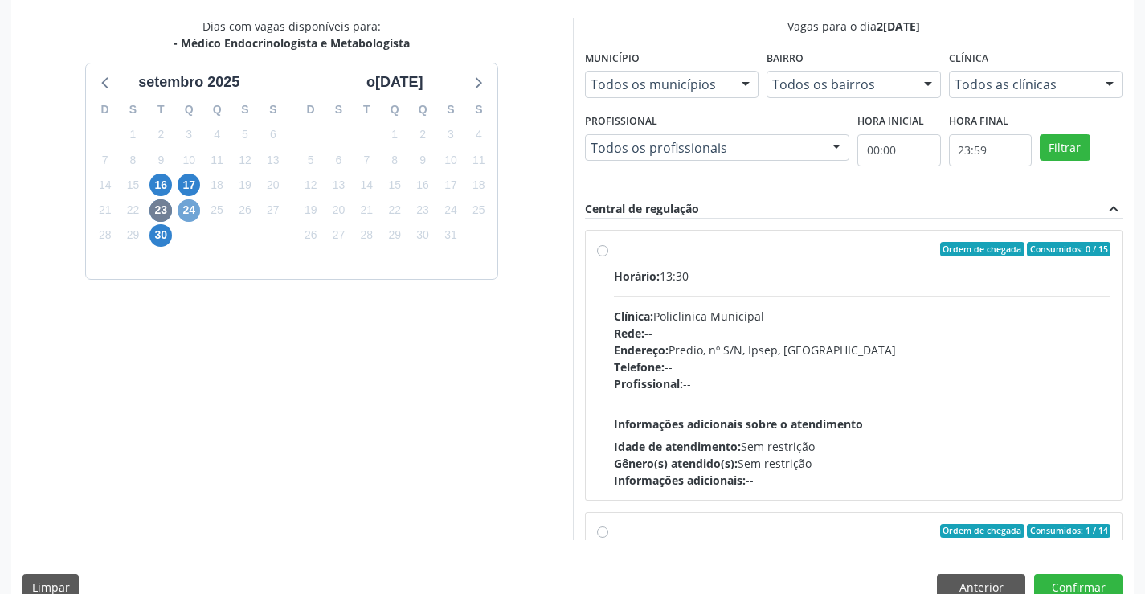
click at [190, 203] on span "24" at bounding box center [189, 210] width 22 height 22
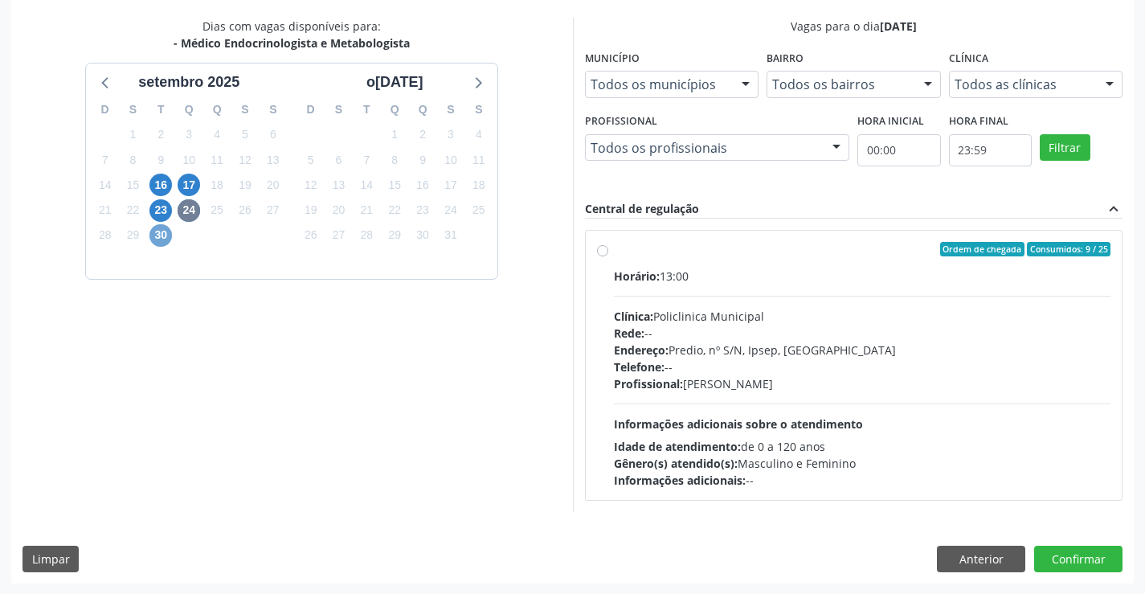
click at [167, 237] on span "30" at bounding box center [160, 235] width 22 height 22
click at [186, 185] on span "17" at bounding box center [189, 185] width 22 height 22
click at [161, 186] on span "16" at bounding box center [160, 185] width 22 height 22
click at [650, 253] on div "Ordem de chegada Consumidos: 5 / 14" at bounding box center [862, 249] width 497 height 14
click at [608, 253] on input "Ordem de chegada Consumidos: 5 / 14 Horário: 14:30 Clínica: Policlinica Municip…" at bounding box center [602, 249] width 11 height 14
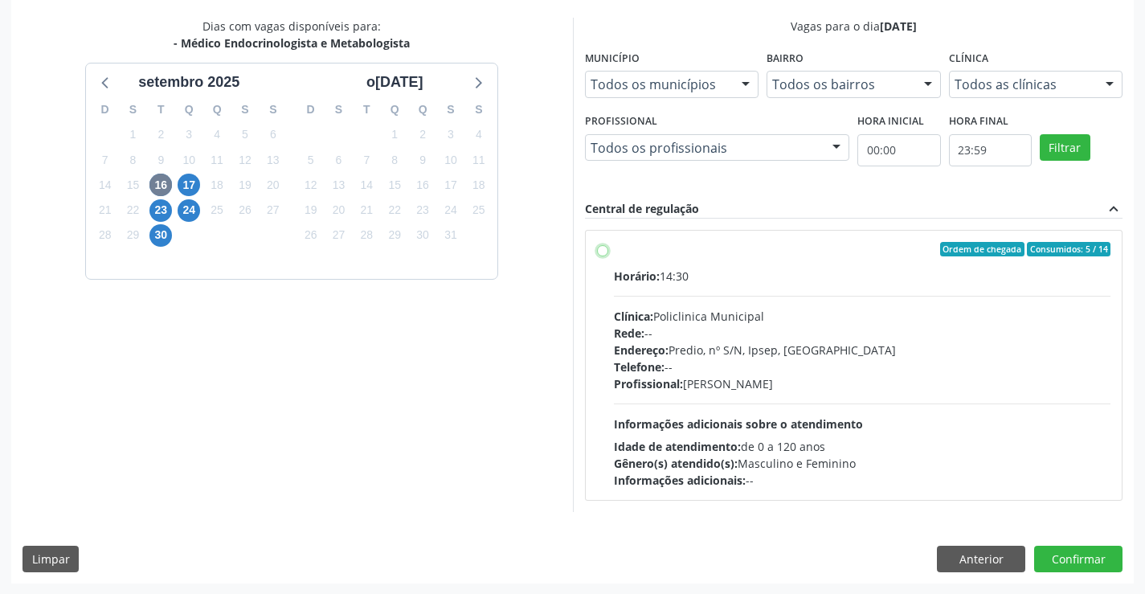
radio input "true"
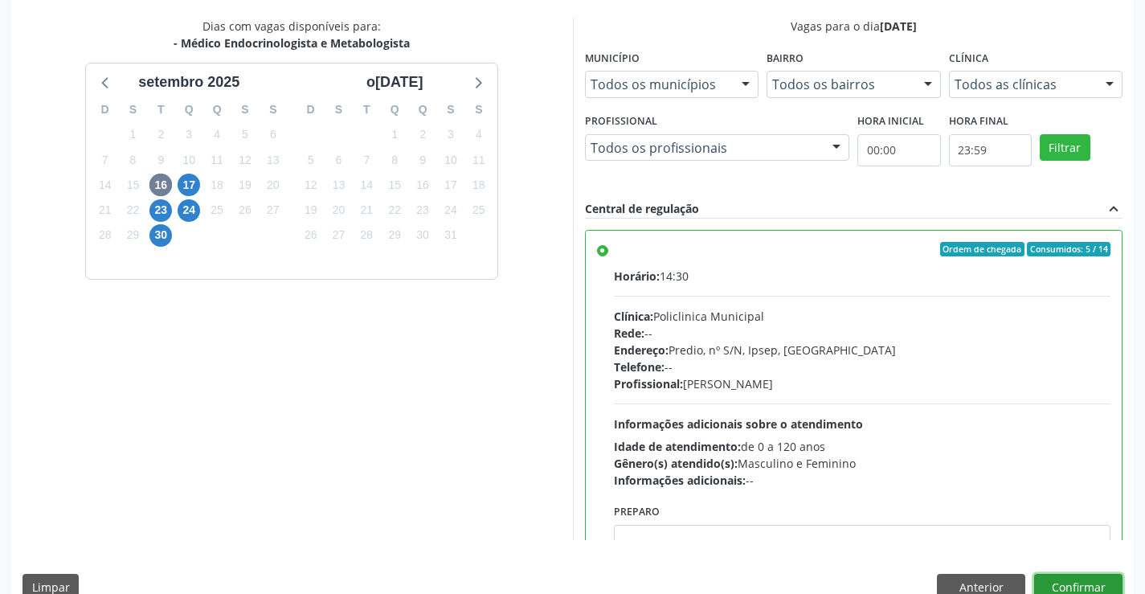
click at [1079, 582] on button "Confirmar" at bounding box center [1078, 587] width 88 height 27
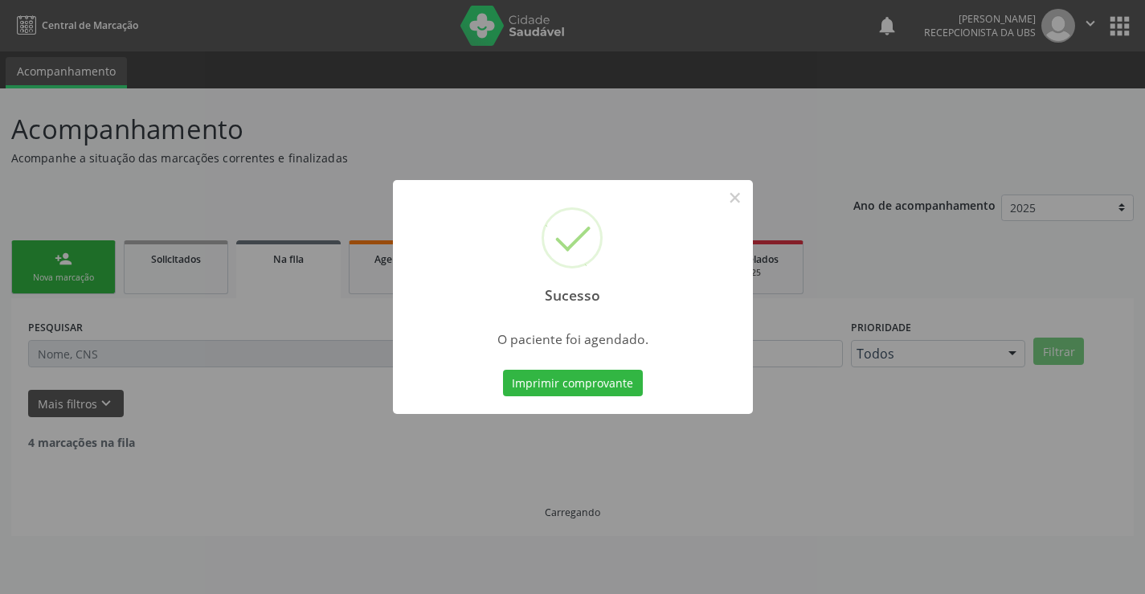
scroll to position [0, 0]
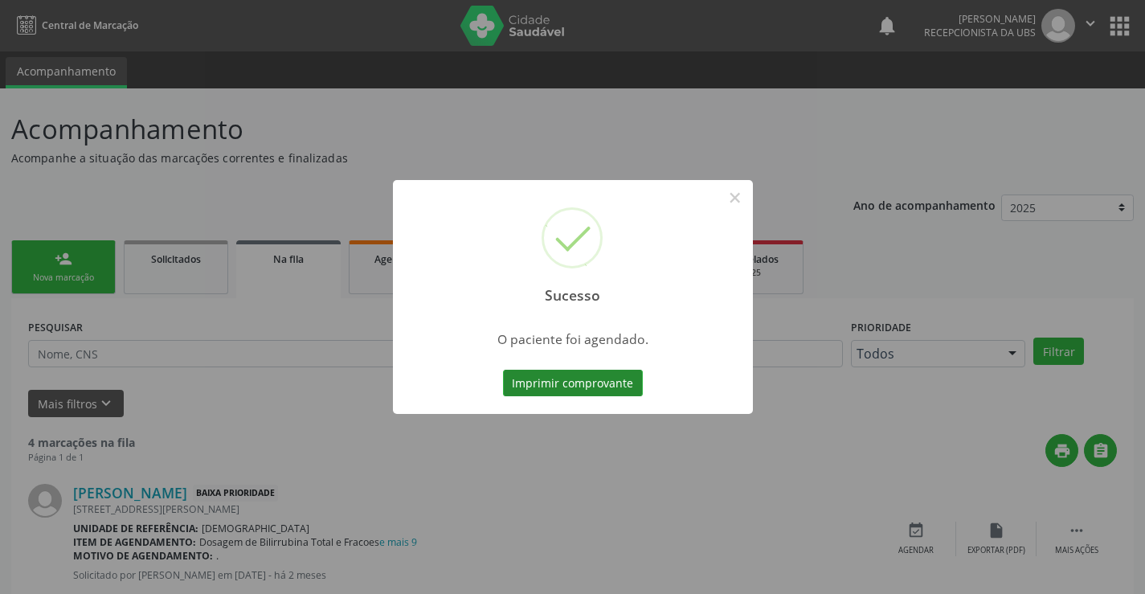
click at [600, 380] on button "Imprimir comprovante" at bounding box center [573, 383] width 140 height 27
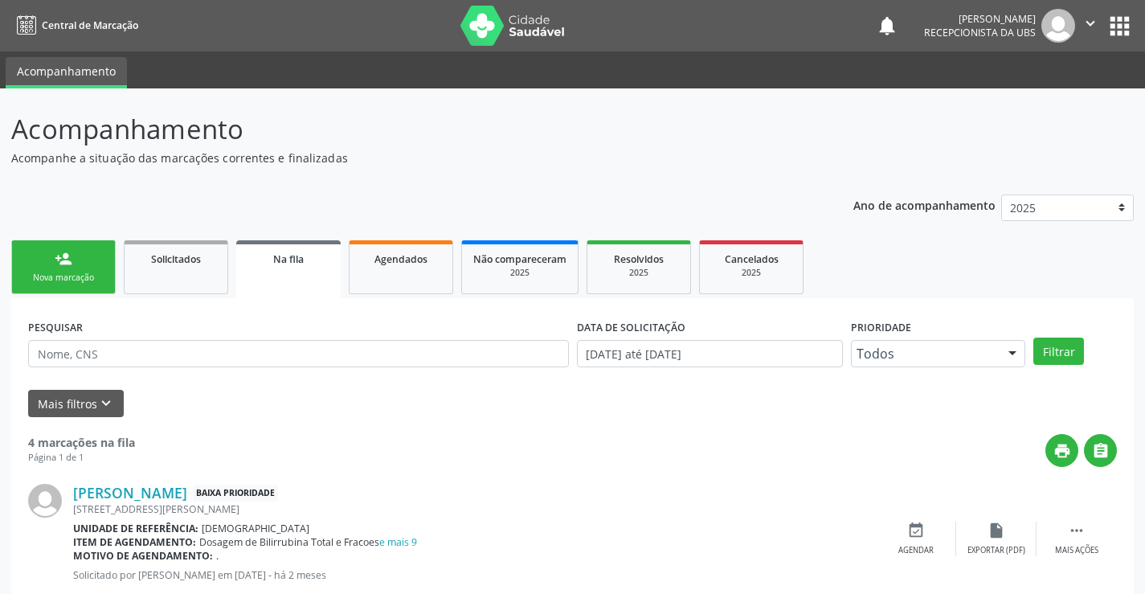
click at [1089, 24] on icon "" at bounding box center [1090, 23] width 18 height 18
click at [1034, 100] on link "Sair" at bounding box center [1049, 98] width 111 height 22
